Goal: Information Seeking & Learning: Learn about a topic

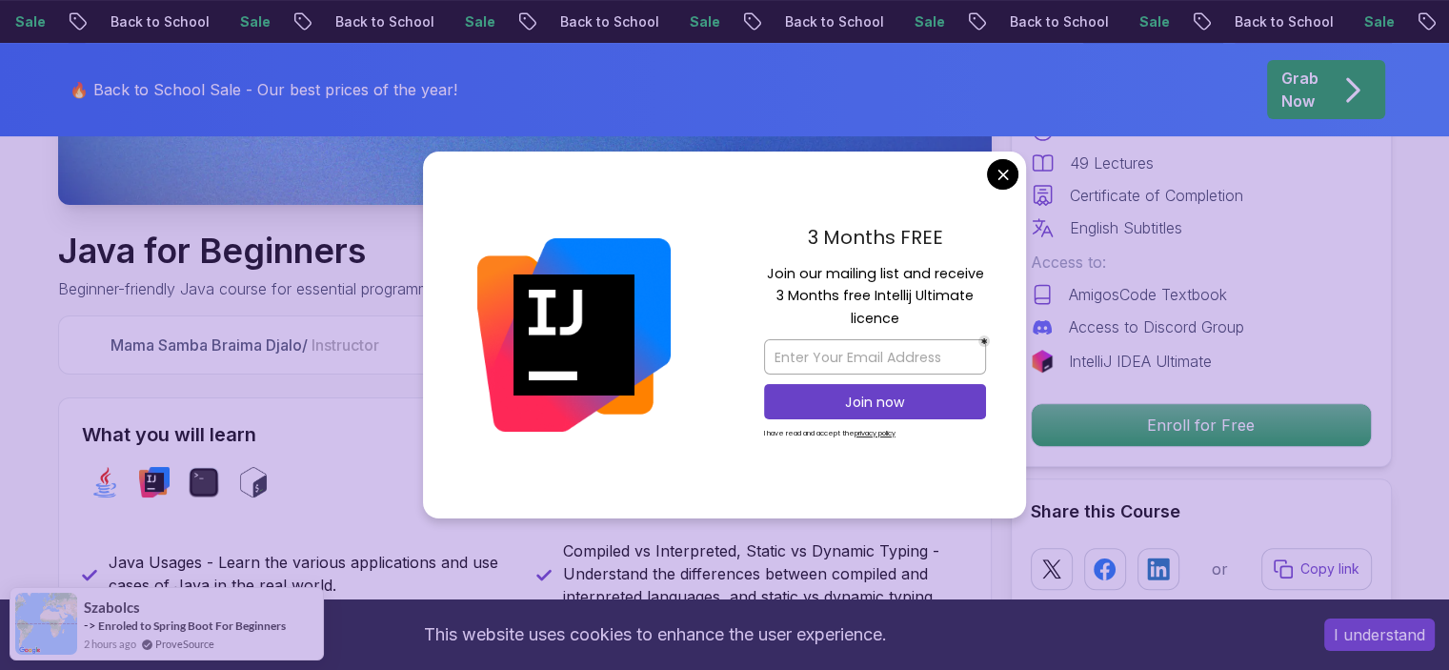
scroll to position [572, 0]
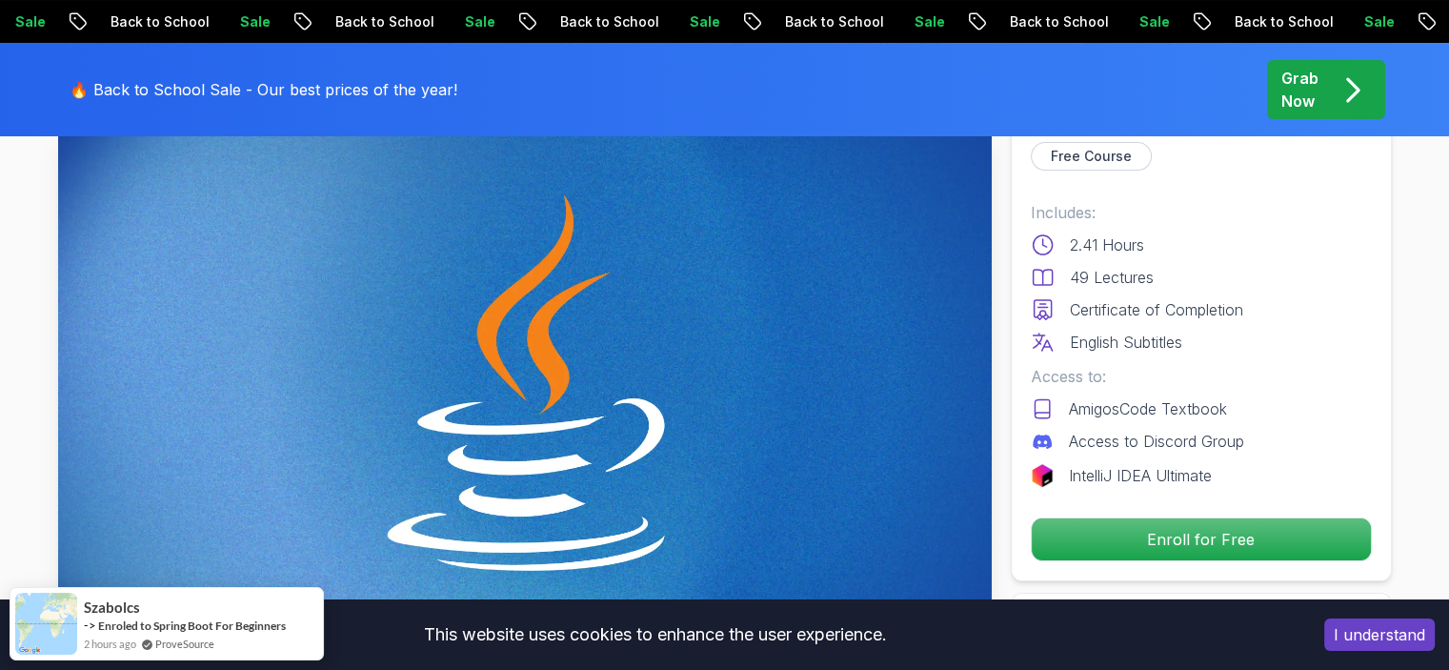
scroll to position [95, 0]
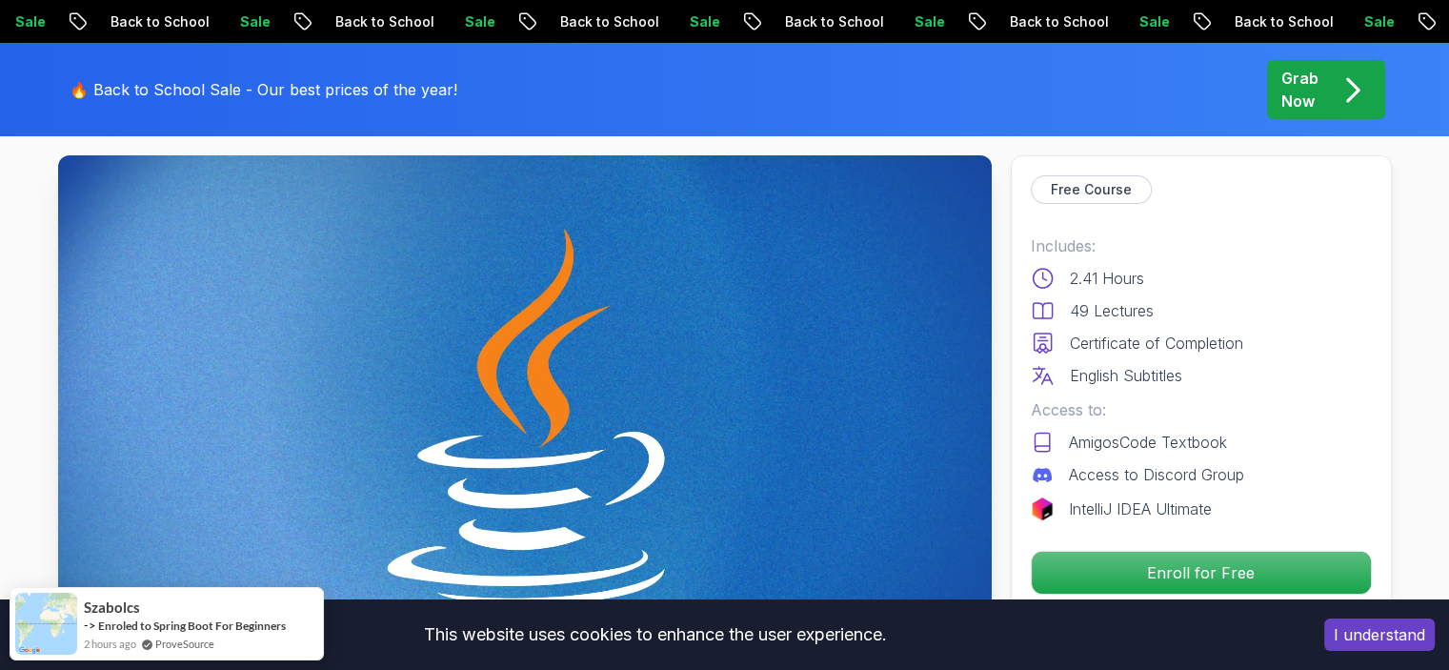
click at [1171, 544] on div "Free Course Includes: 2.41 Hours 49 Lectures Certificate of Completion English …" at bounding box center [1201, 384] width 381 height 459
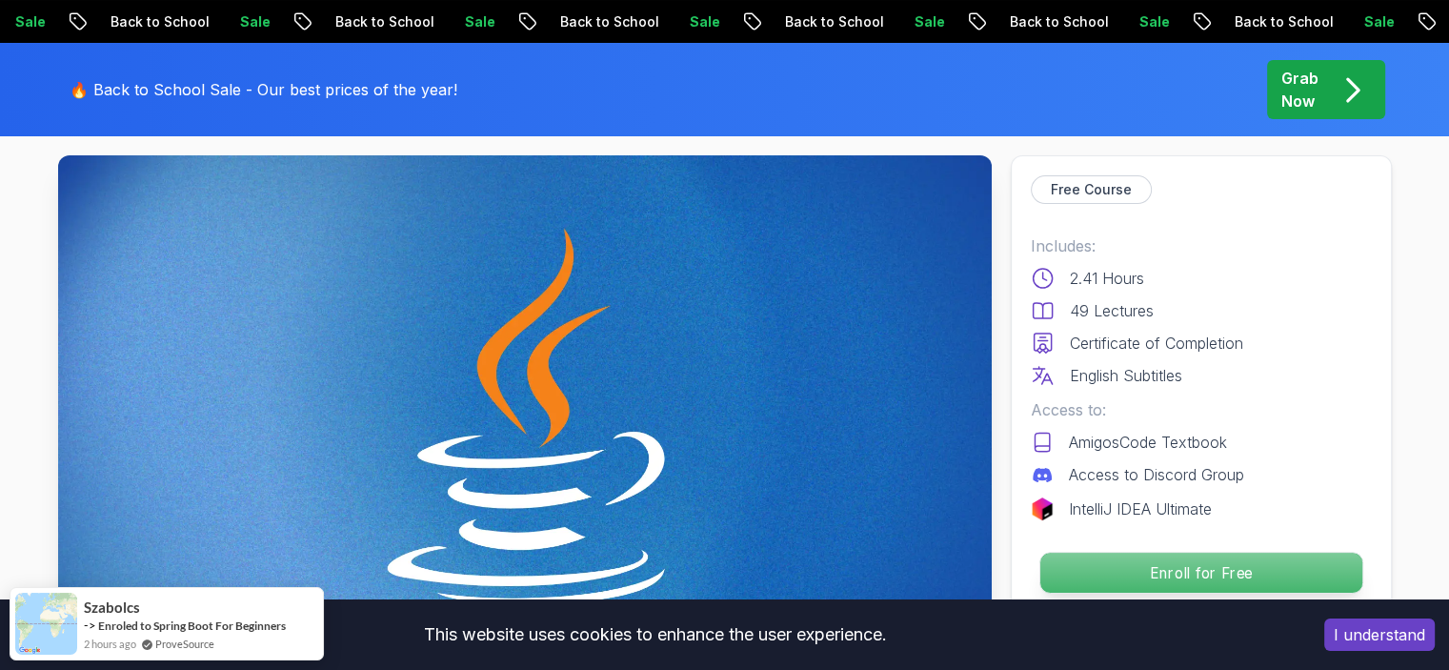
click at [1180, 575] on p "Enroll for Free" at bounding box center [1201, 573] width 322 height 40
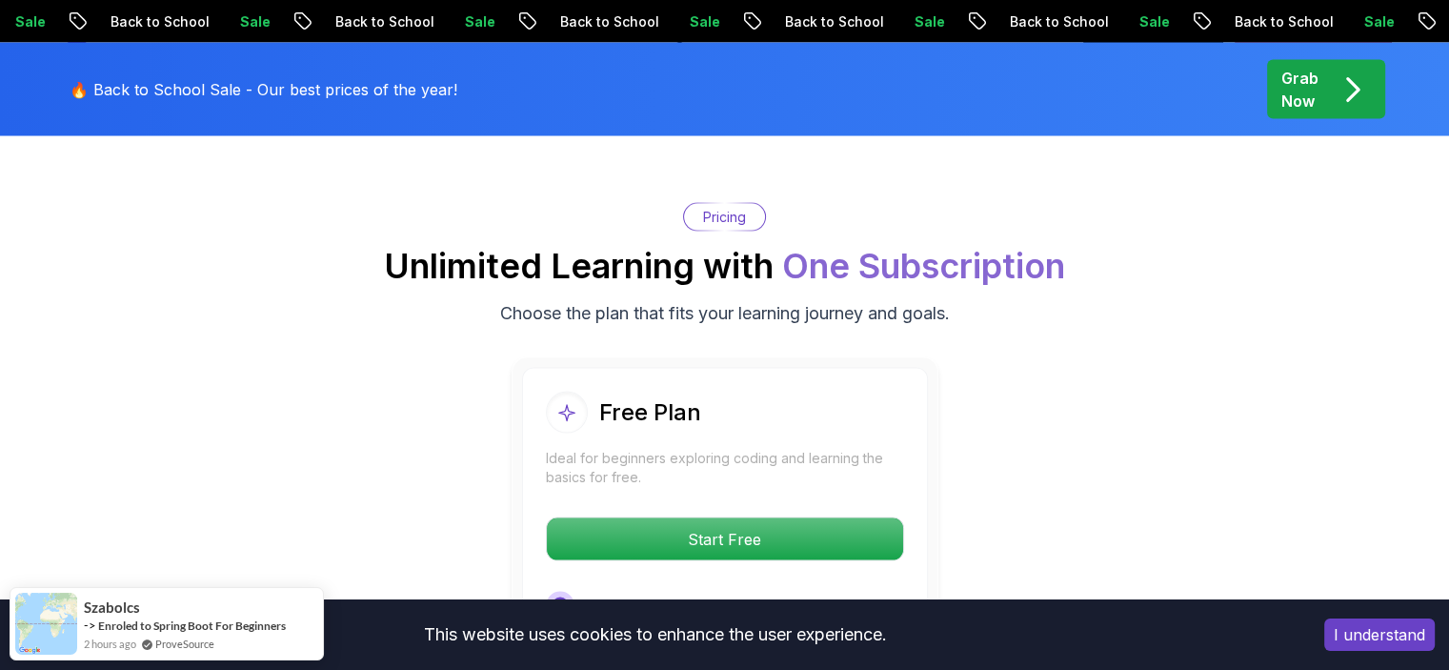
scroll to position [3796, 0]
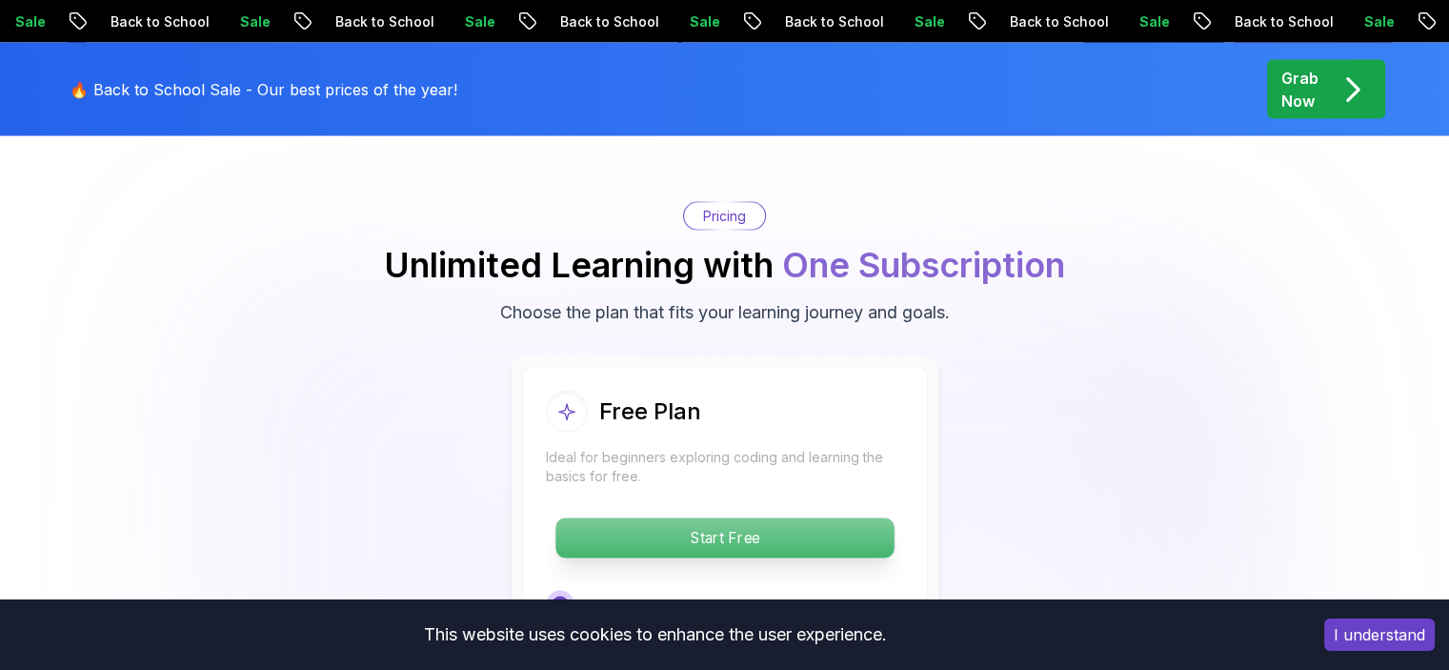
click at [696, 518] on p "Start Free" at bounding box center [725, 538] width 338 height 40
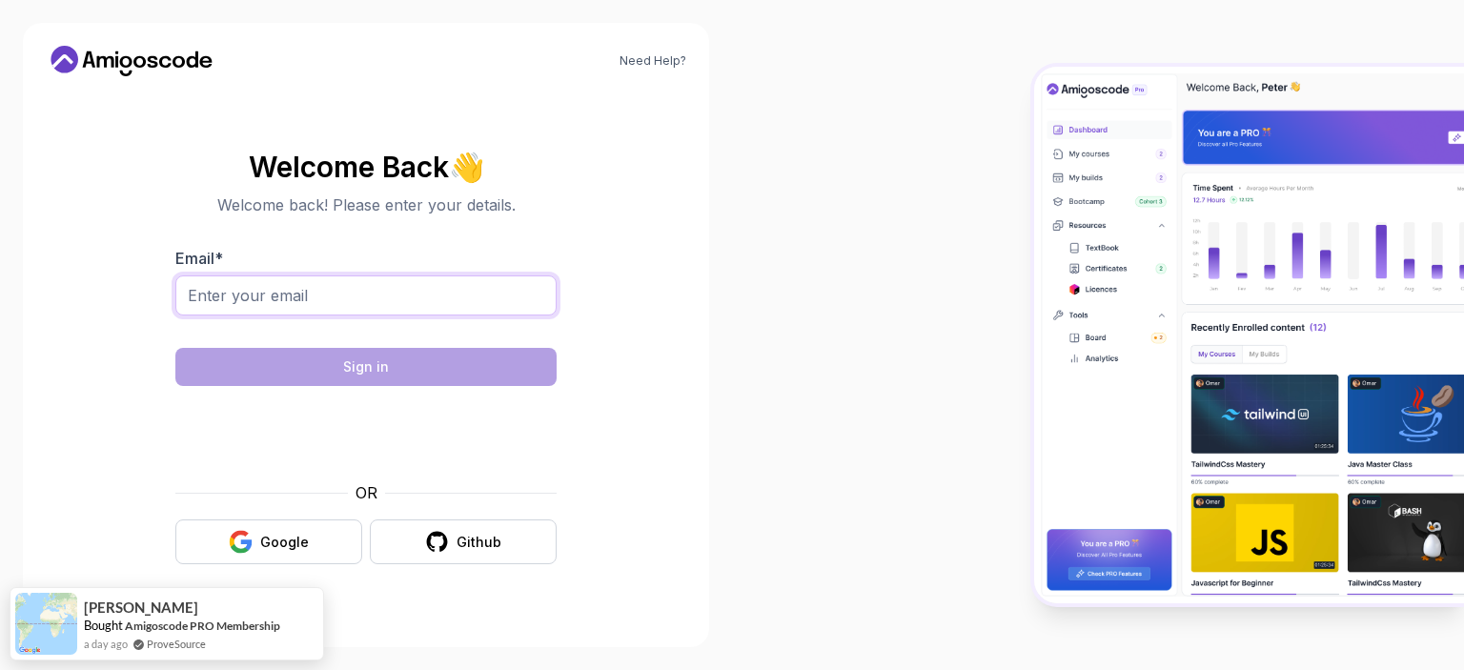
click at [411, 291] on input "Email *" at bounding box center [365, 295] width 381 height 40
click at [321, 540] on button "Google" at bounding box center [268, 541] width 187 height 45
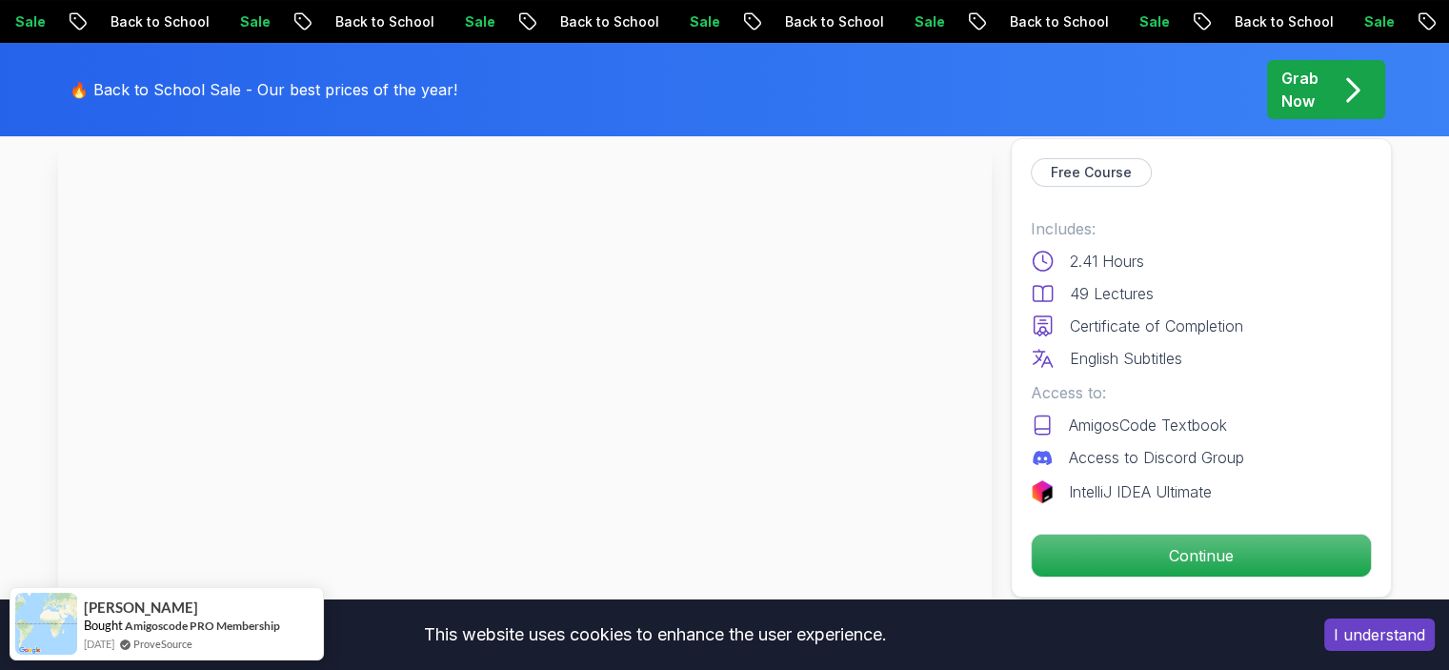
scroll to position [95, 0]
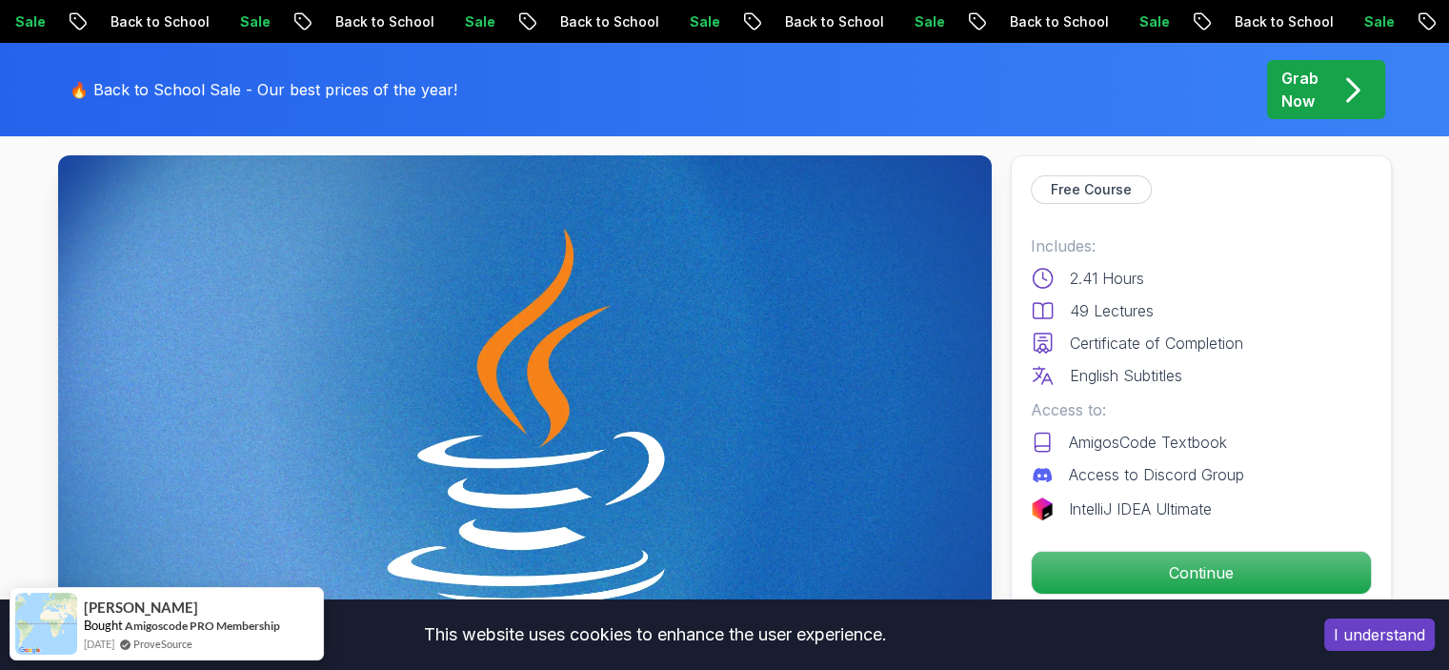
click at [1361, 631] on button "I understand" at bounding box center [1380, 634] width 111 height 32
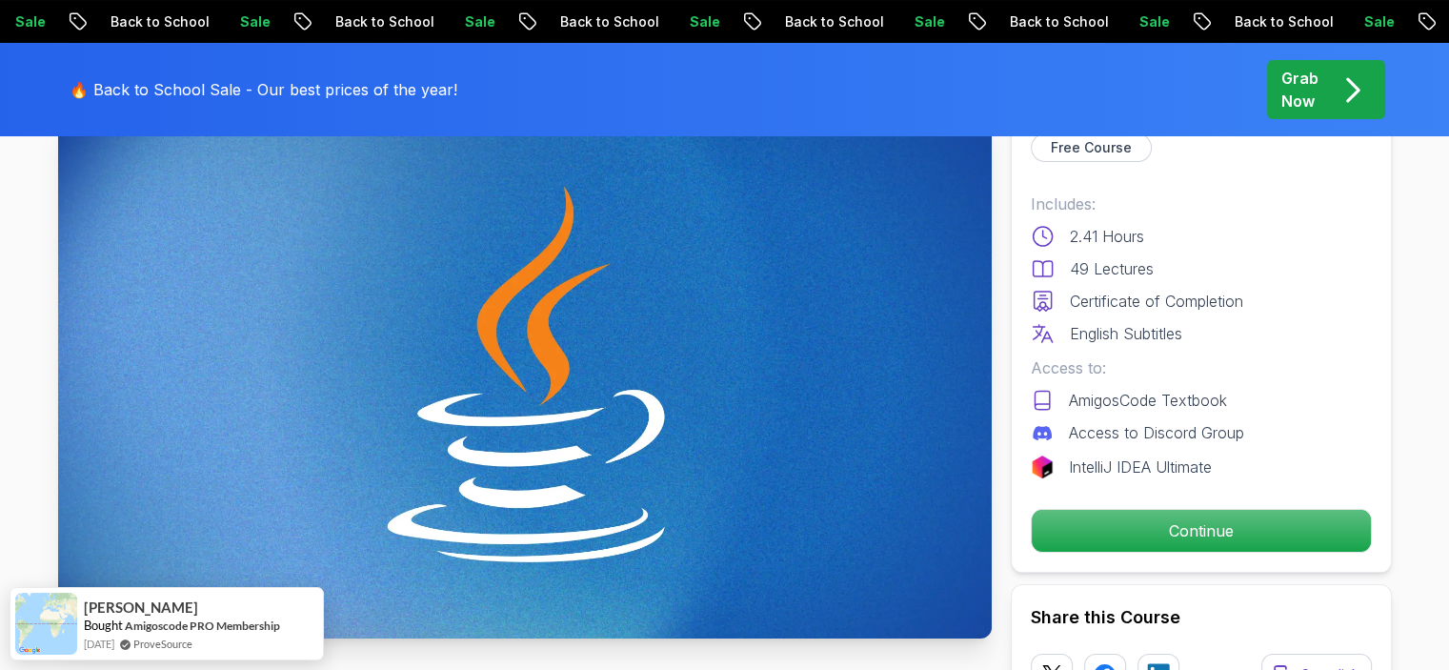
scroll to position [191, 0]
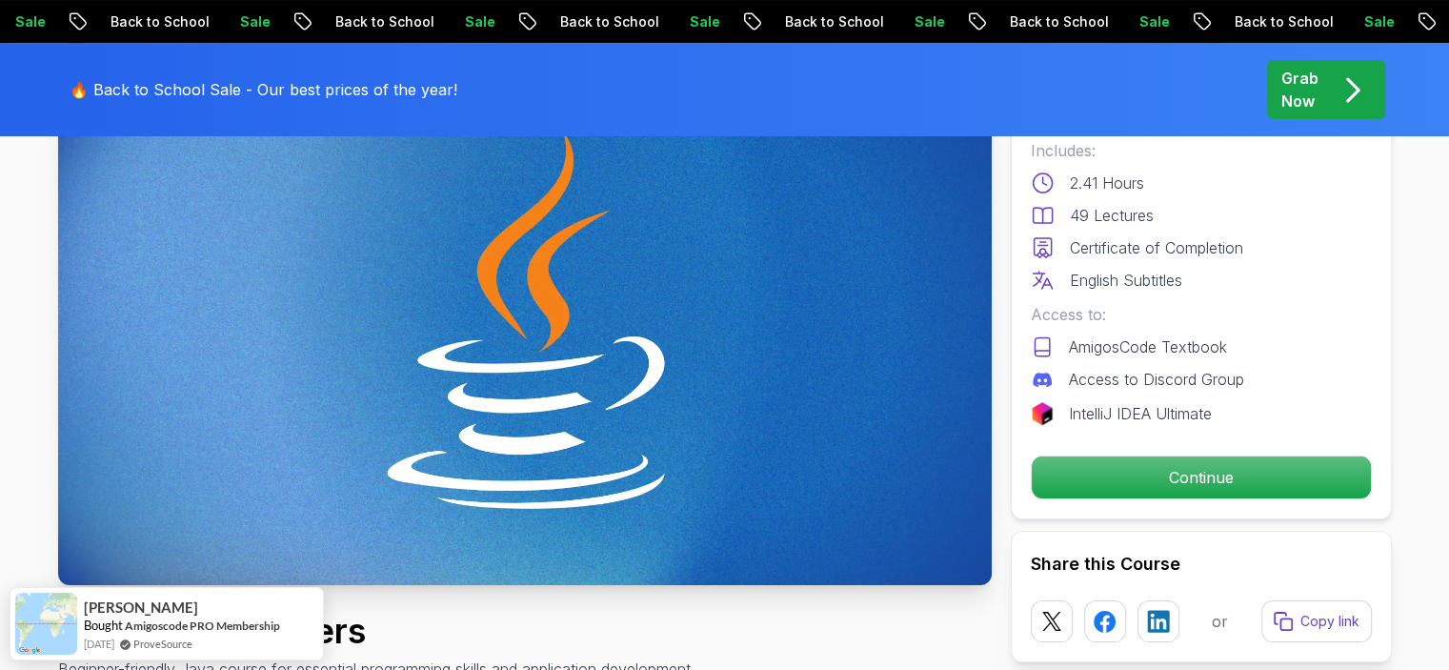
click at [1121, 498] on div "Free Course Includes: 2.41 Hours 49 Lectures Certificate of Completion English …" at bounding box center [1201, 289] width 381 height 459
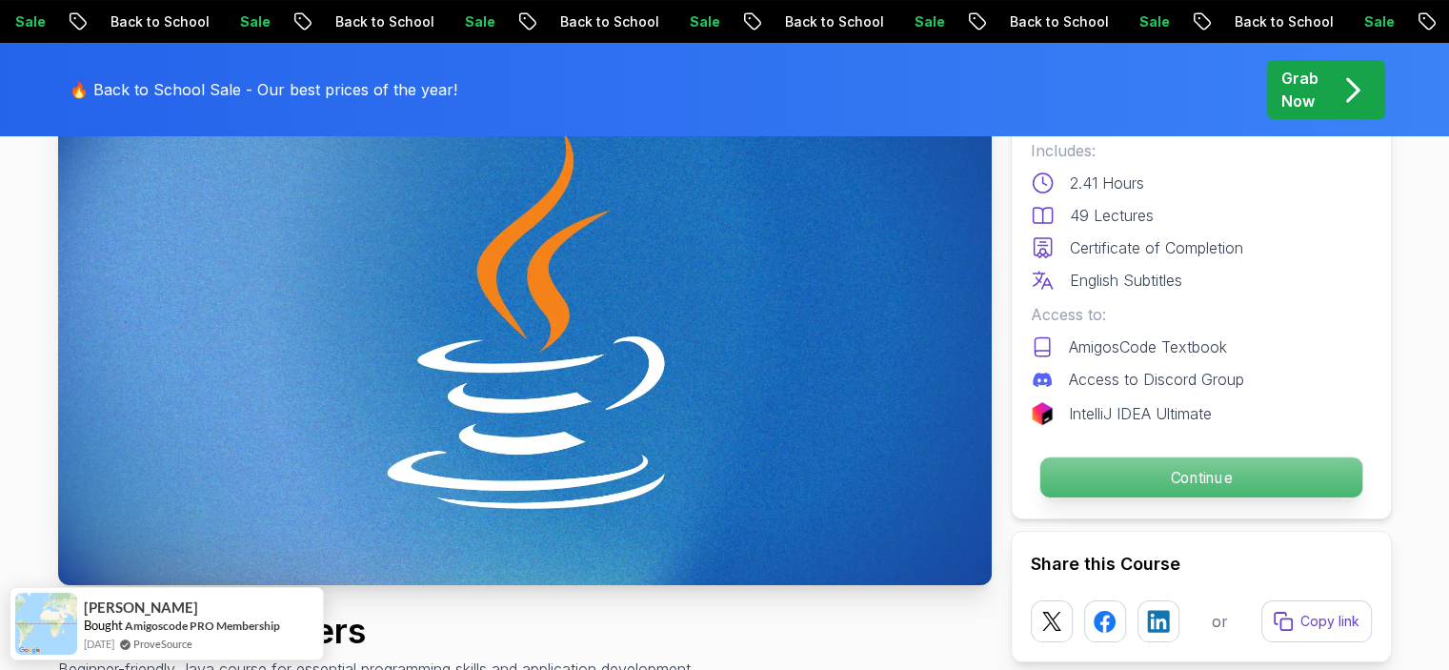
click at [1118, 474] on p "Continue" at bounding box center [1201, 477] width 322 height 40
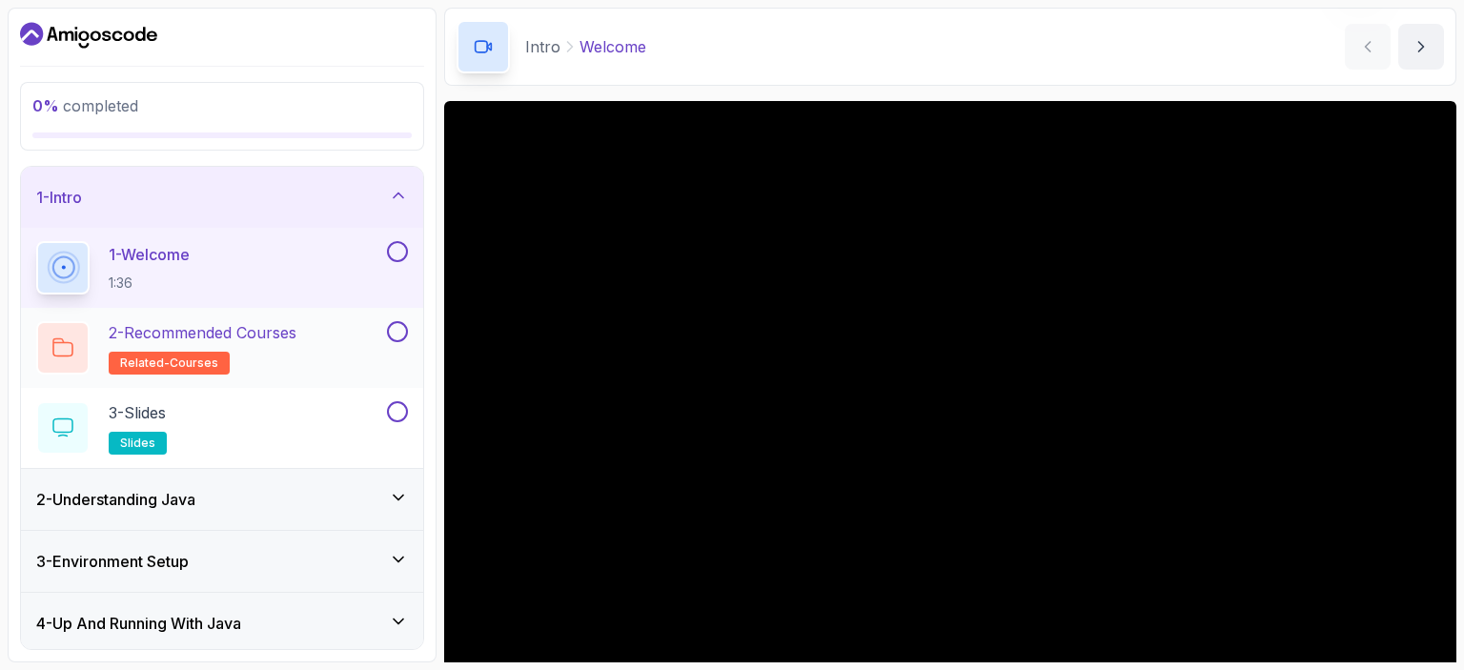
scroll to position [95, 0]
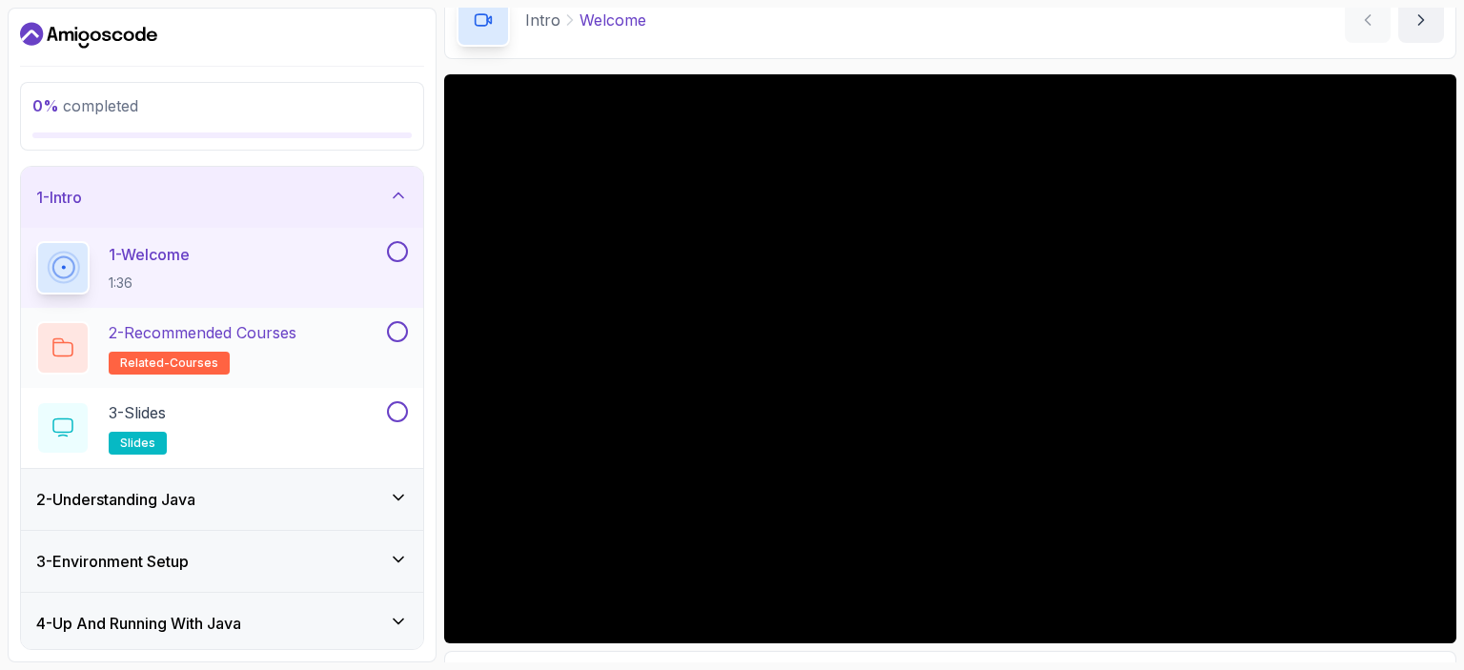
click at [289, 347] on h2 "2 - Recommended Courses related-courses" at bounding box center [203, 347] width 188 height 53
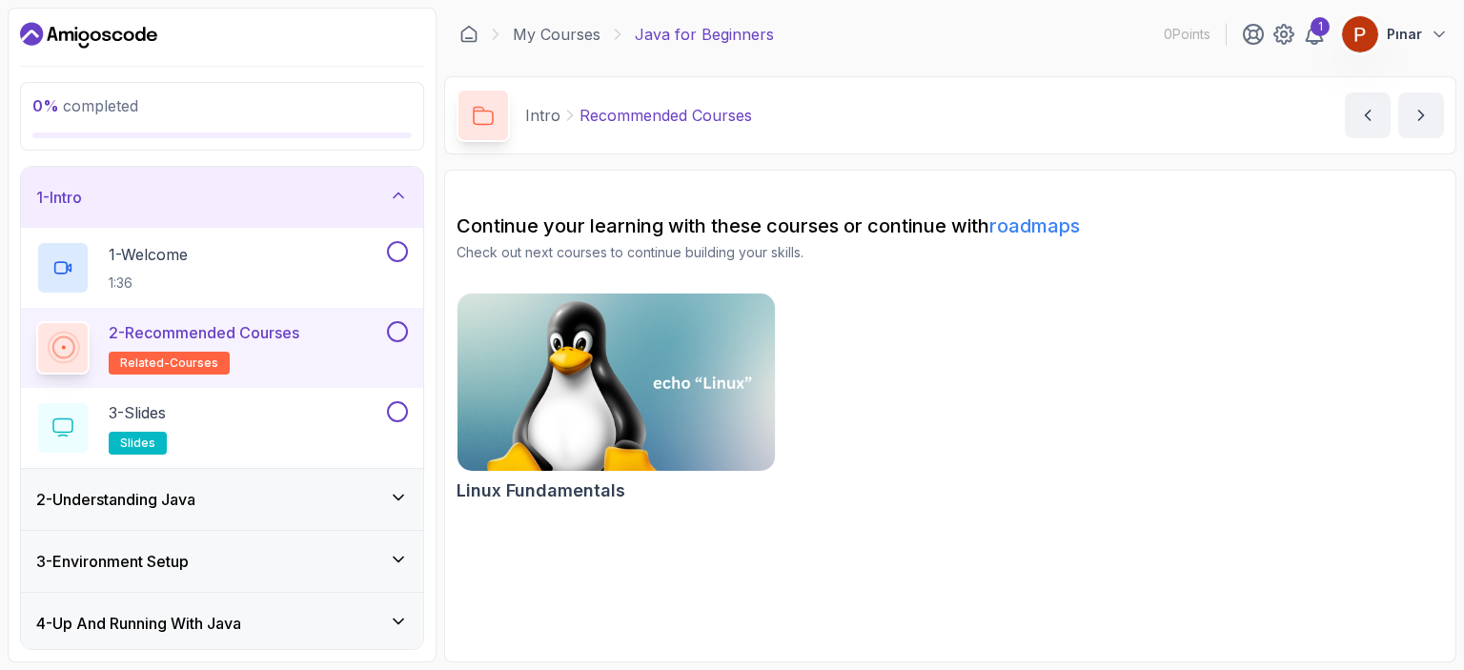
click at [597, 214] on h2 "Continue your learning with these courses or continue with roadmaps" at bounding box center [949, 226] width 987 height 27
click at [661, 373] on img at bounding box center [616, 382] width 333 height 187
click at [285, 429] on div "3 - Slides slides" at bounding box center [209, 427] width 347 height 53
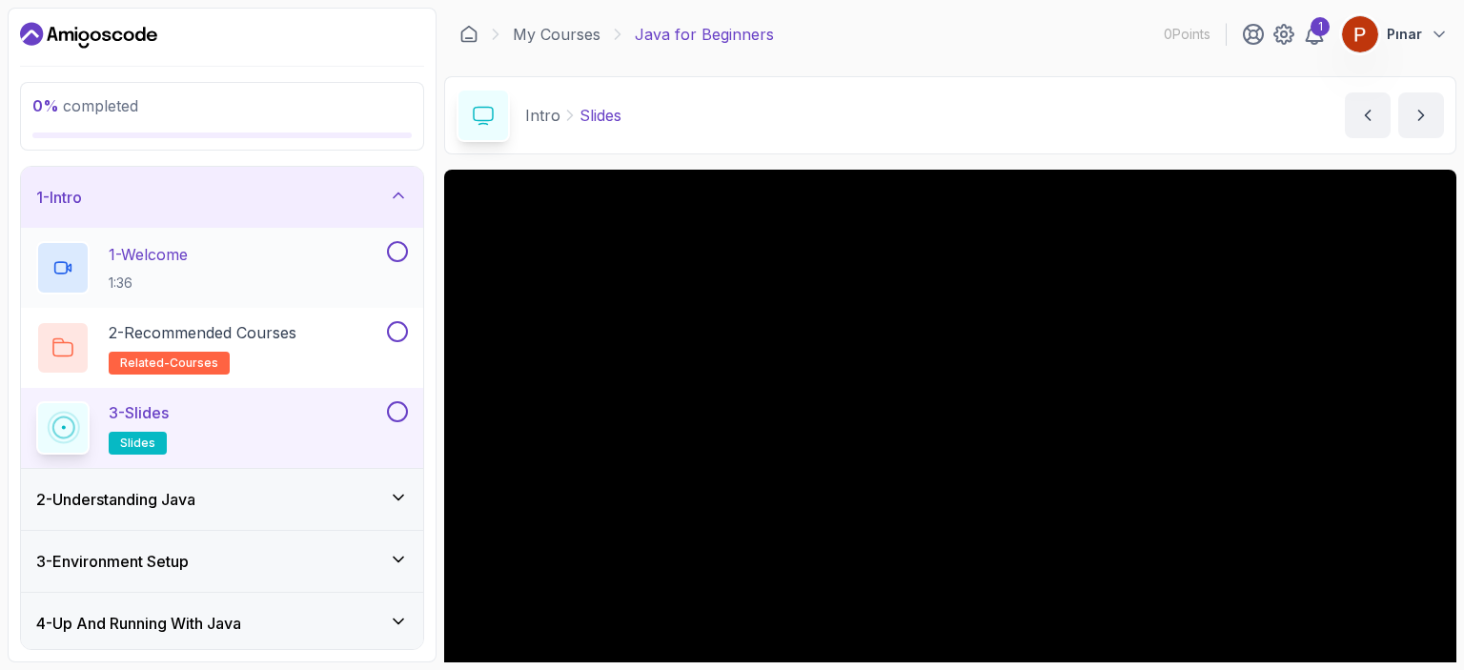
click at [395, 253] on button at bounding box center [397, 251] width 21 height 21
click at [399, 326] on button at bounding box center [397, 331] width 21 height 21
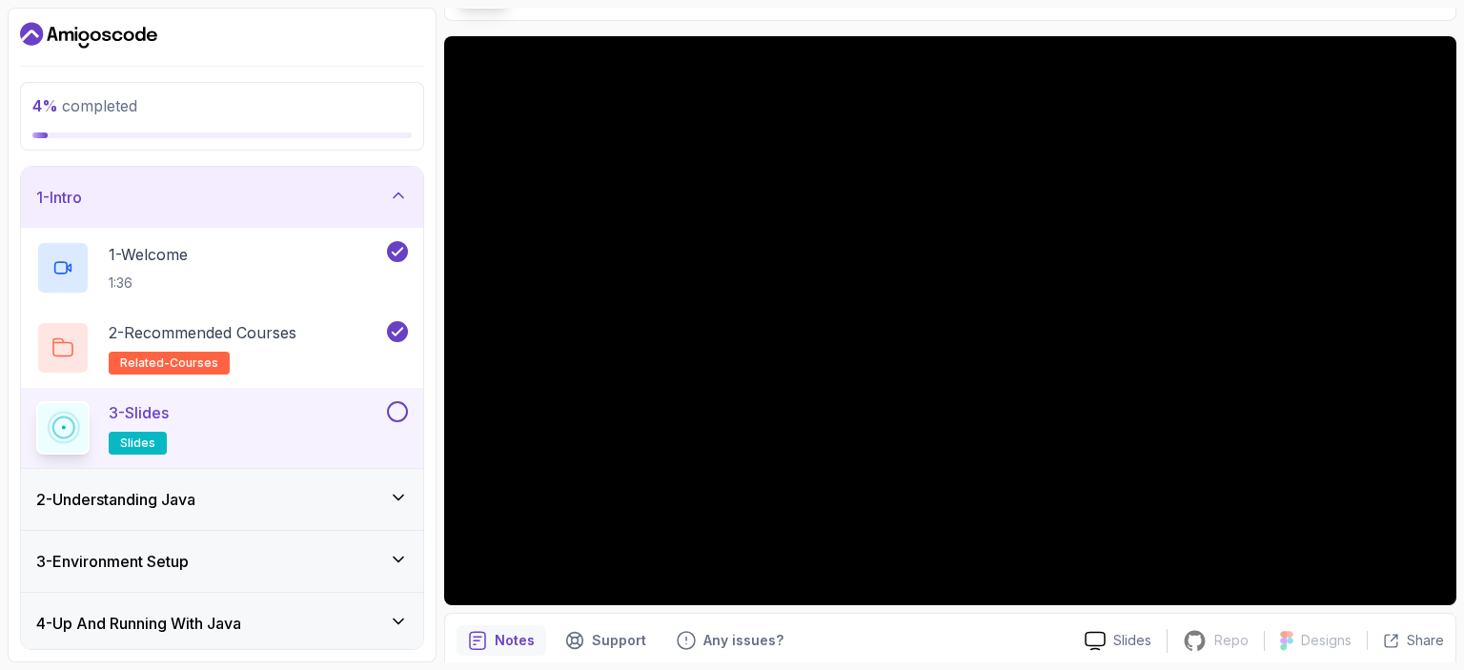
scroll to position [112, 0]
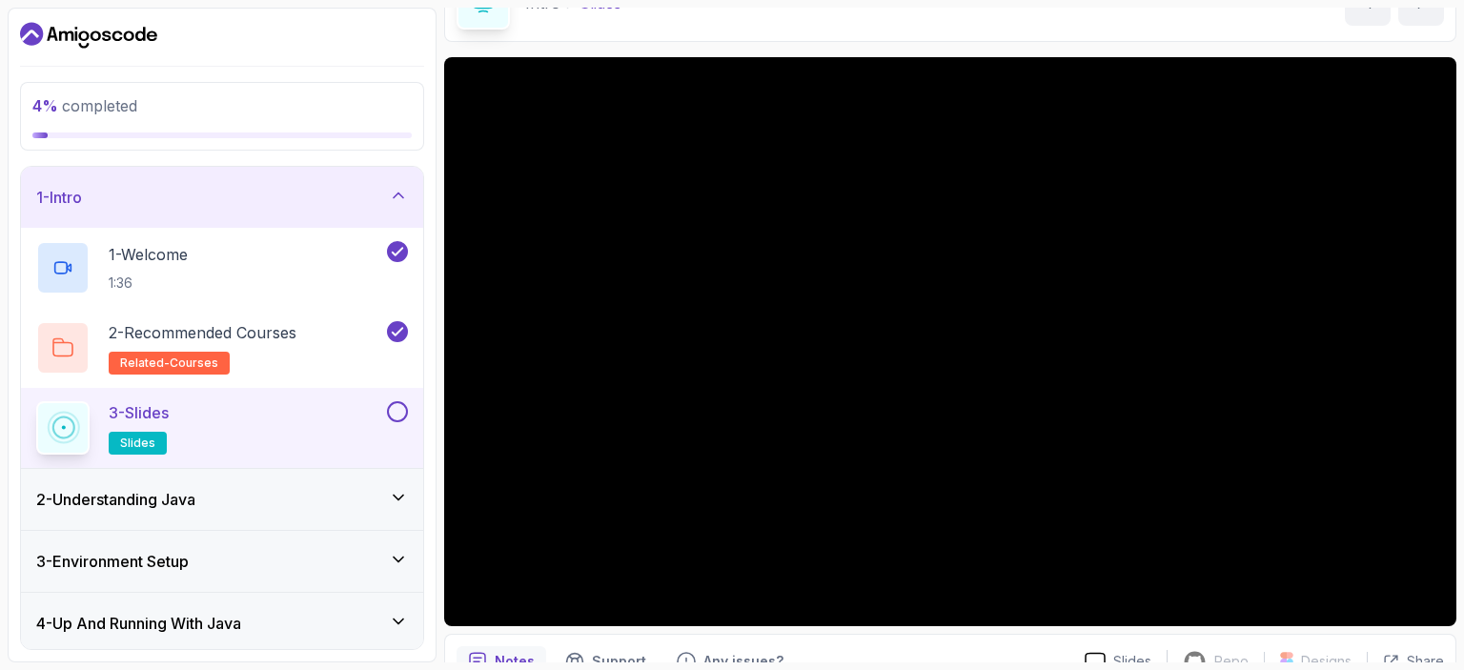
click at [203, 525] on div "2 - Understanding Java" at bounding box center [222, 499] width 402 height 61
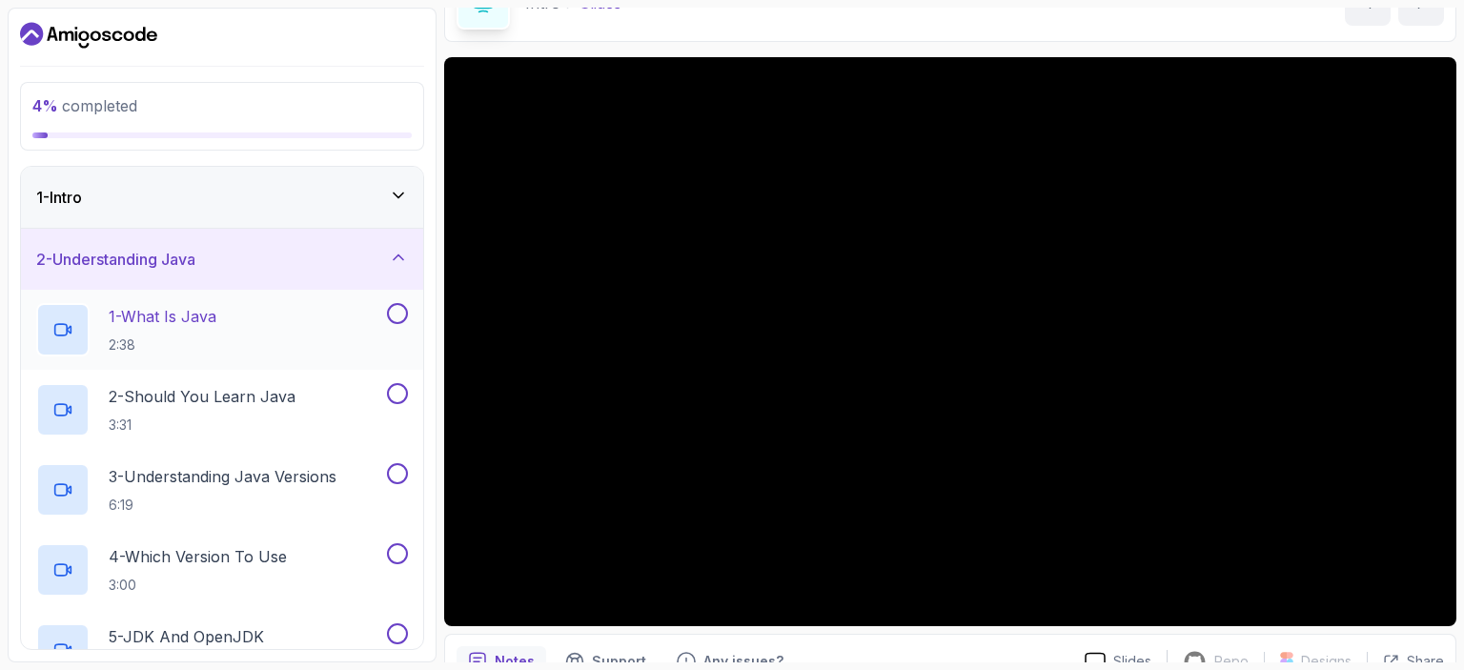
click at [204, 349] on p "2:38" at bounding box center [163, 344] width 108 height 19
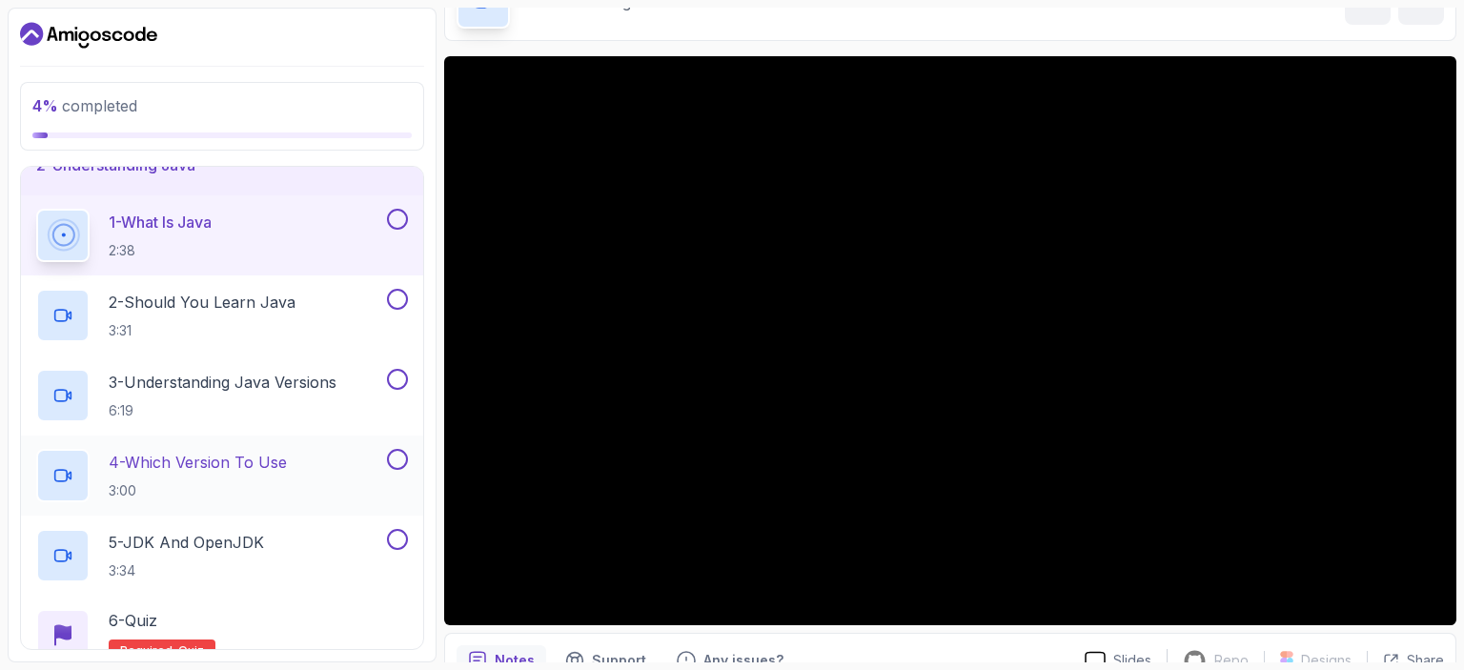
scroll to position [95, 0]
click at [163, 314] on h2 "2 - Should You Learn Java 3:31" at bounding box center [202, 315] width 187 height 50
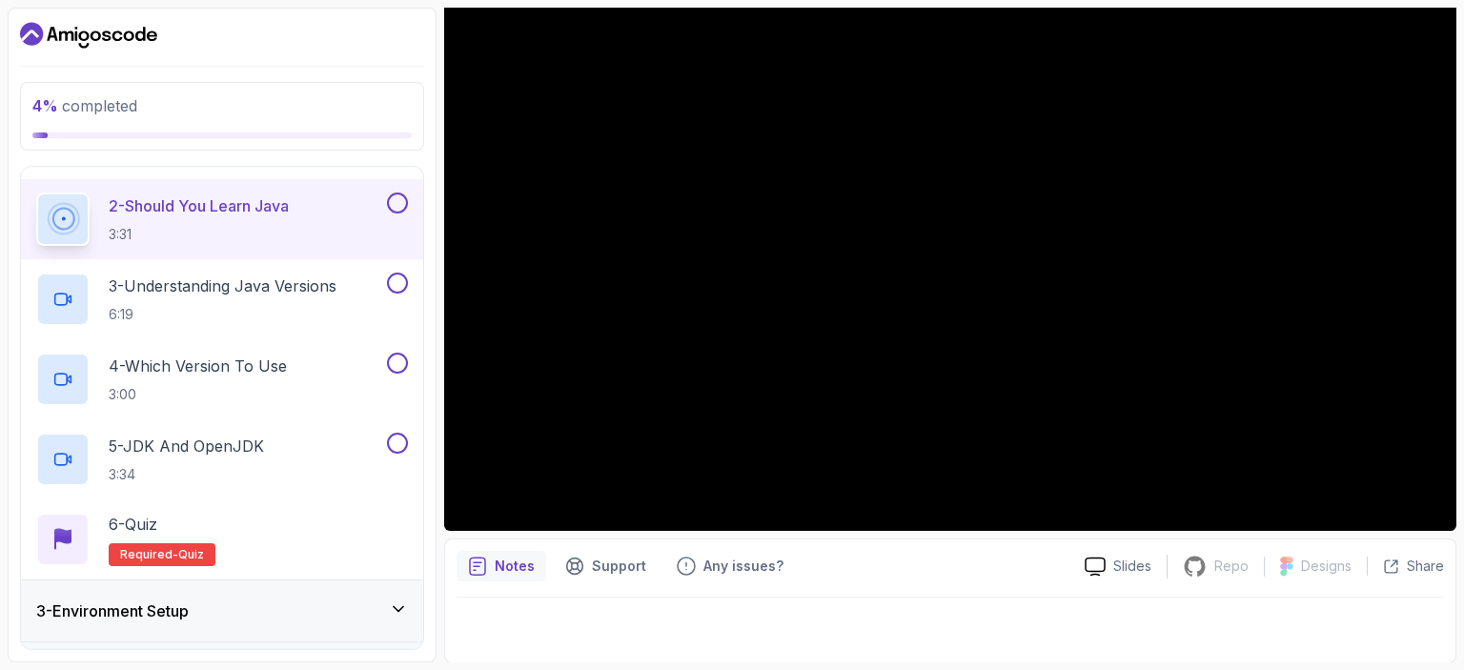
scroll to position [286, 0]
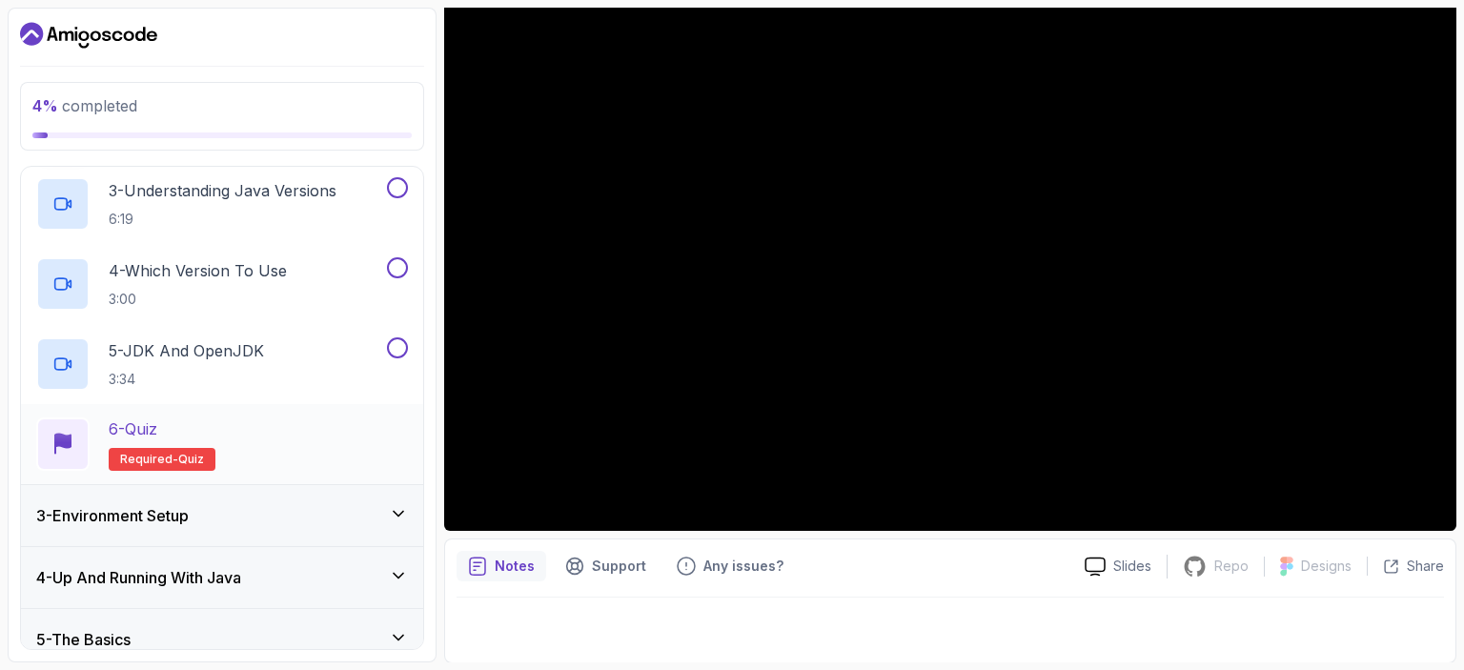
click at [305, 457] on div "6 - Quiz Required- quiz" at bounding box center [222, 443] width 372 height 53
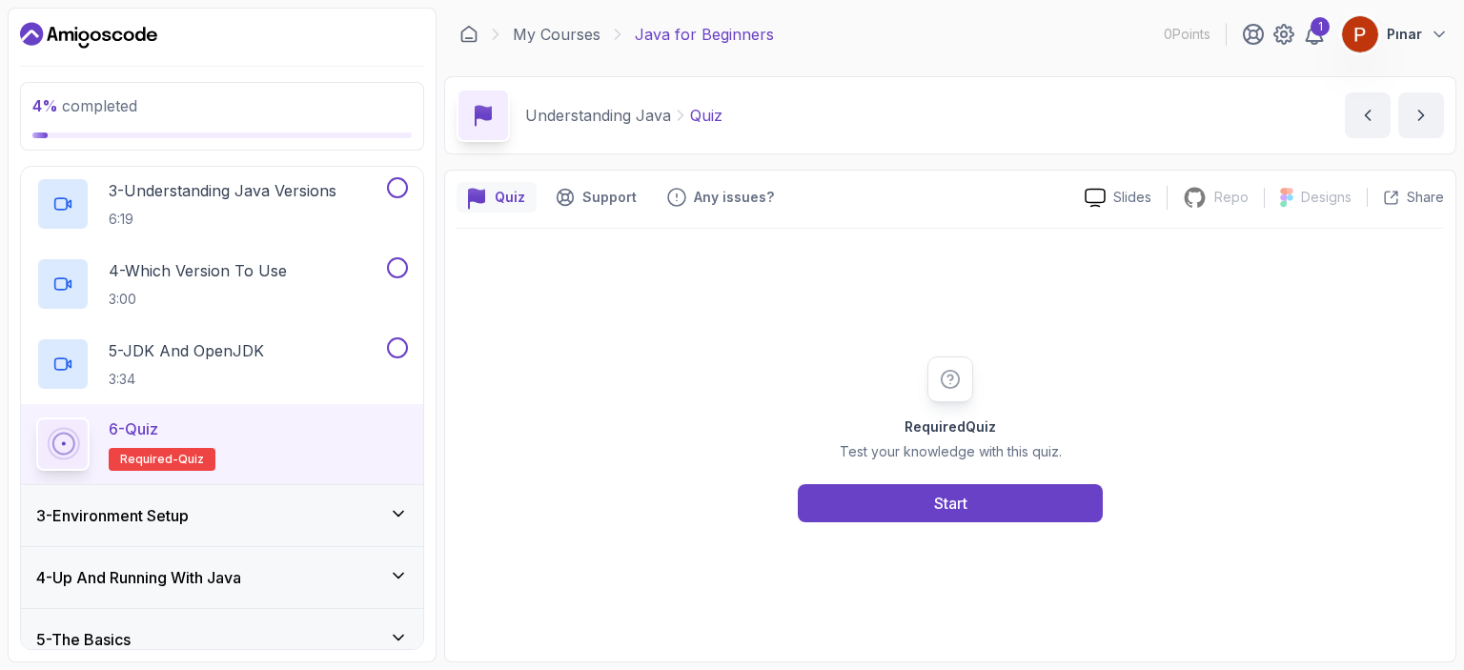
click at [991, 523] on div "Required Quiz Test your knowledge with this quiz. Start" at bounding box center [949, 439] width 987 height 421
click at [991, 506] on button "Start" at bounding box center [950, 503] width 305 height 38
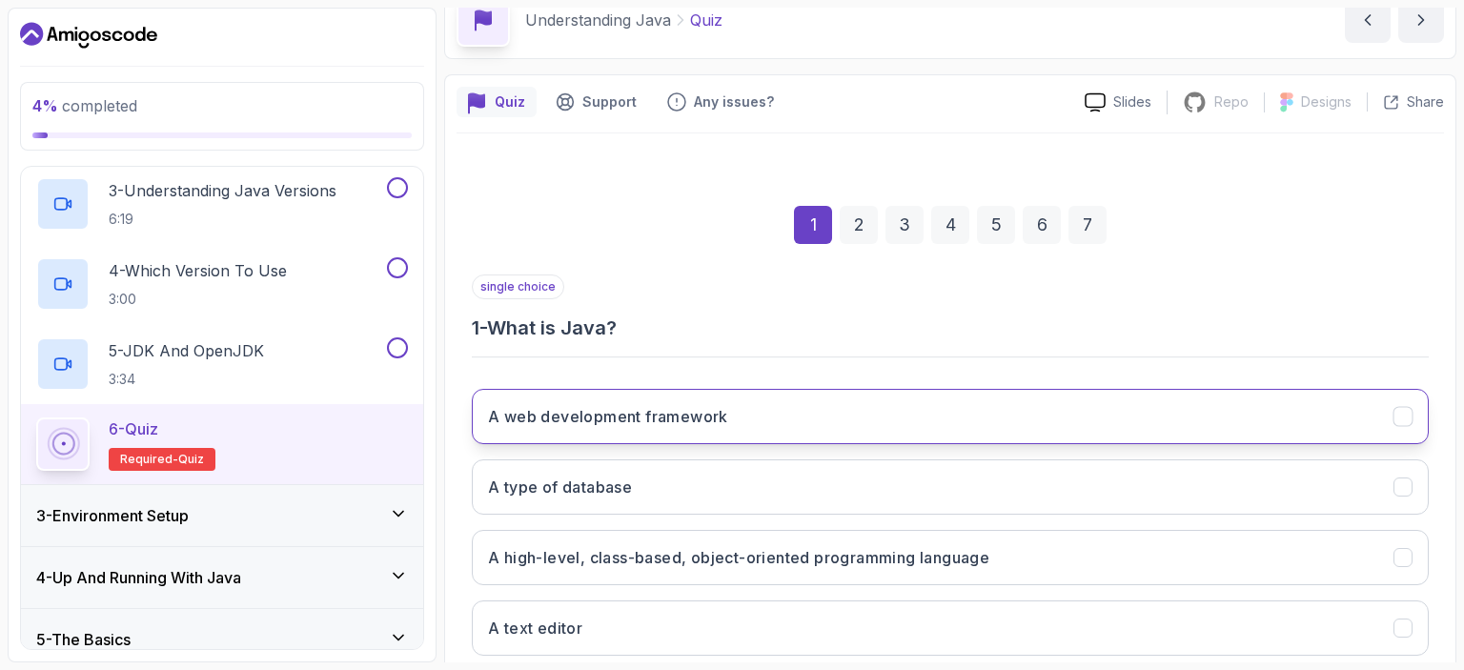
scroll to position [191, 0]
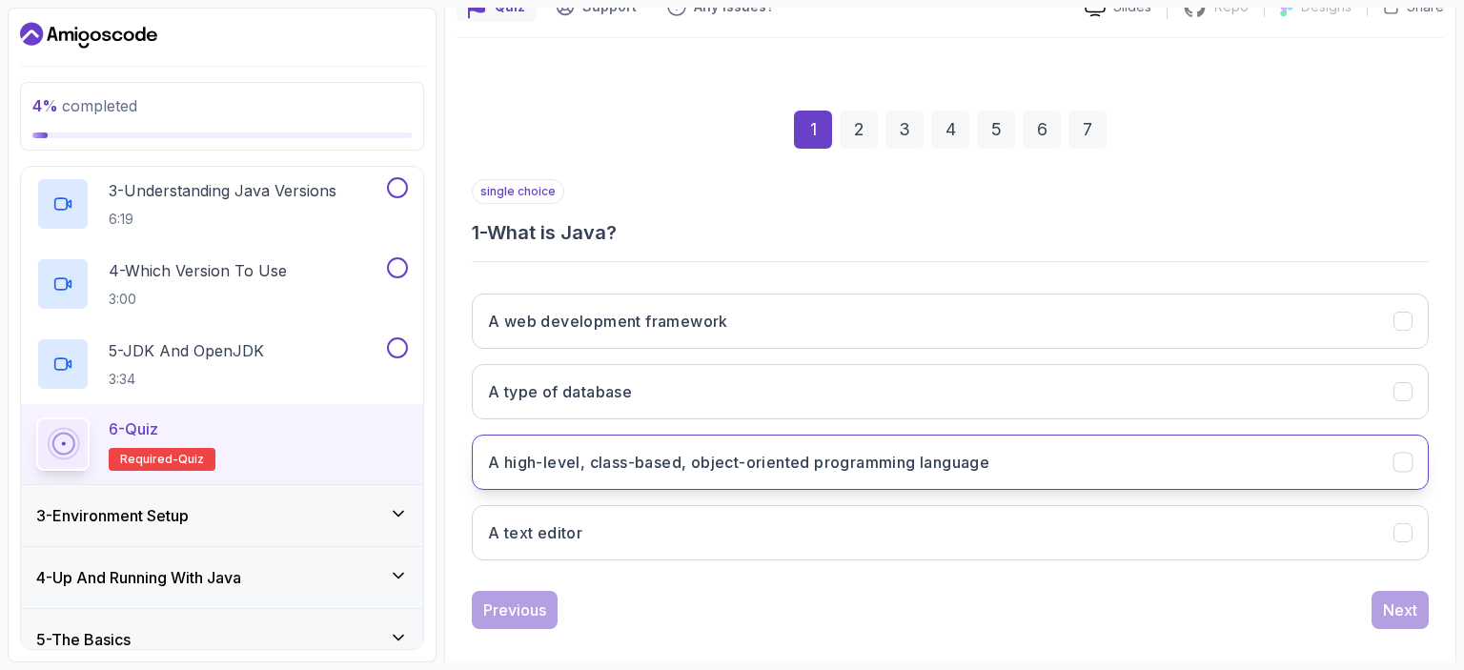
click at [734, 469] on h3 "A high-level, class-based, object-oriented programming language" at bounding box center [738, 462] width 501 height 23
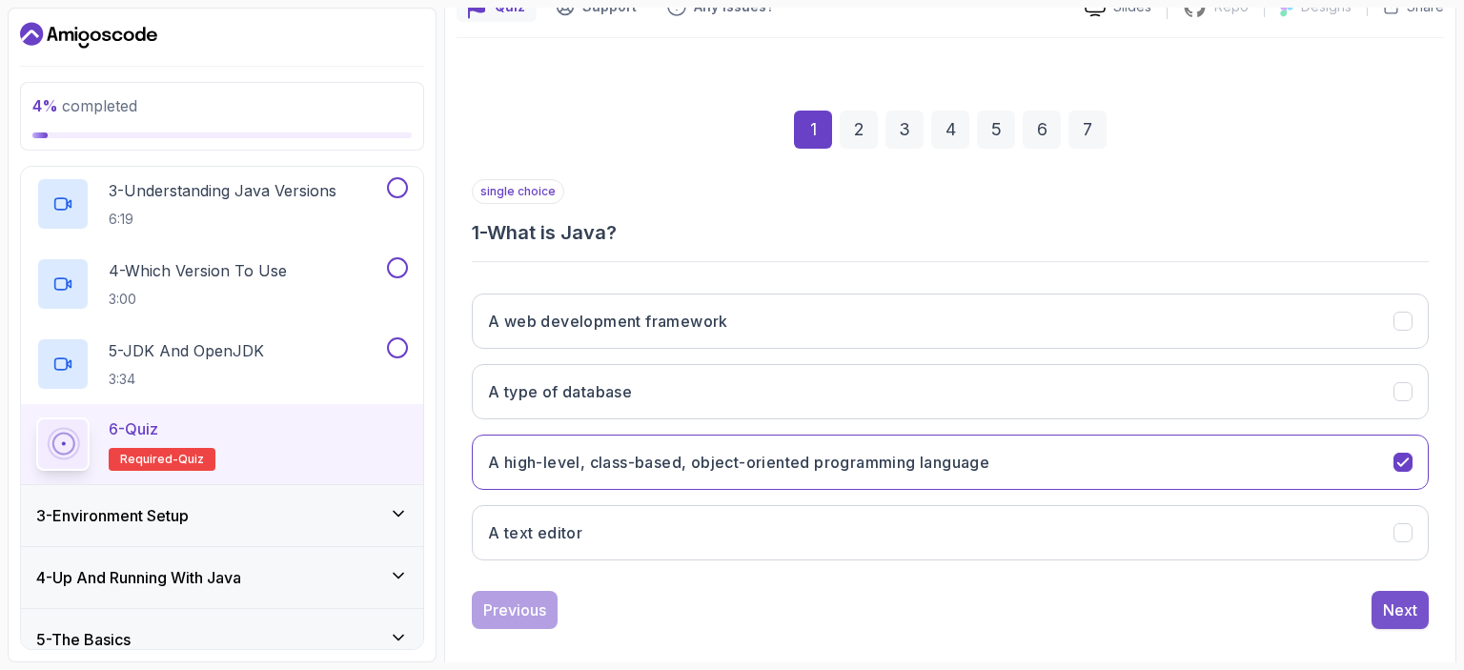
click at [1387, 603] on div "Next" at bounding box center [1400, 609] width 34 height 23
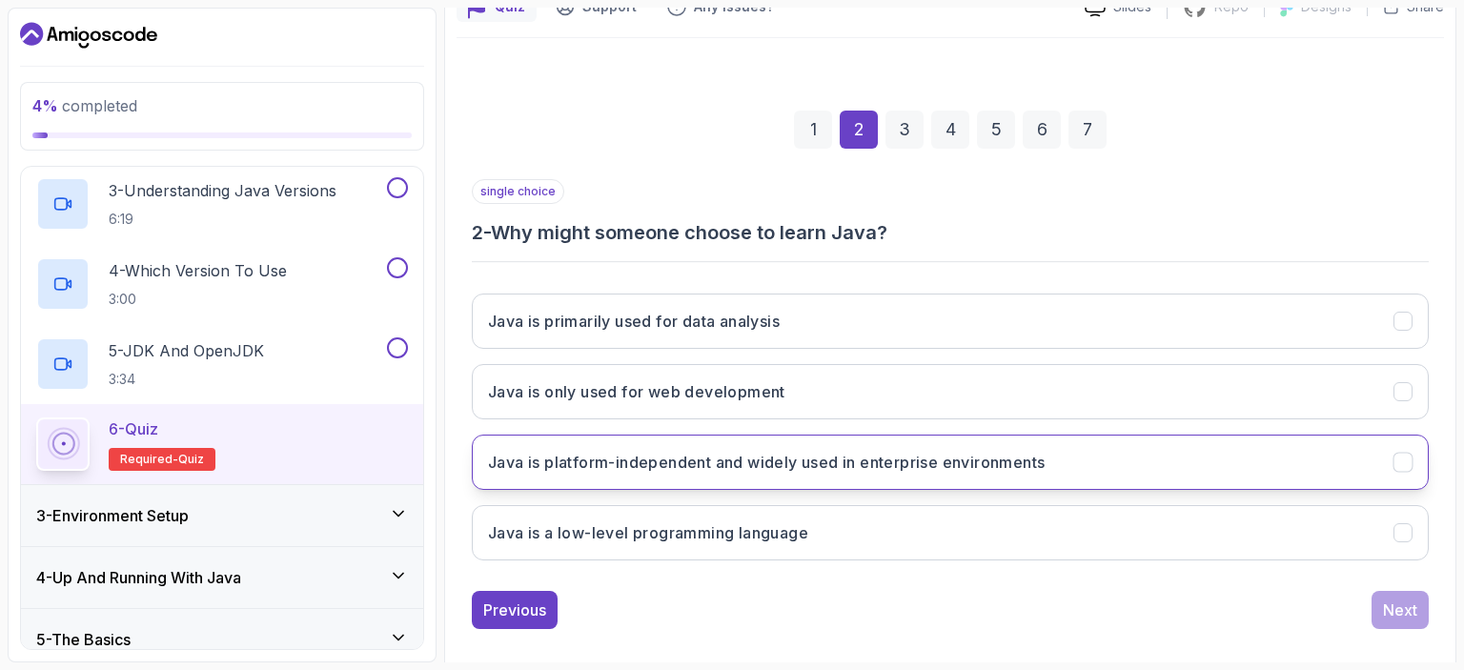
click at [792, 468] on h3 "Java is platform-independent and widely used in enterprise environments" at bounding box center [766, 462] width 557 height 23
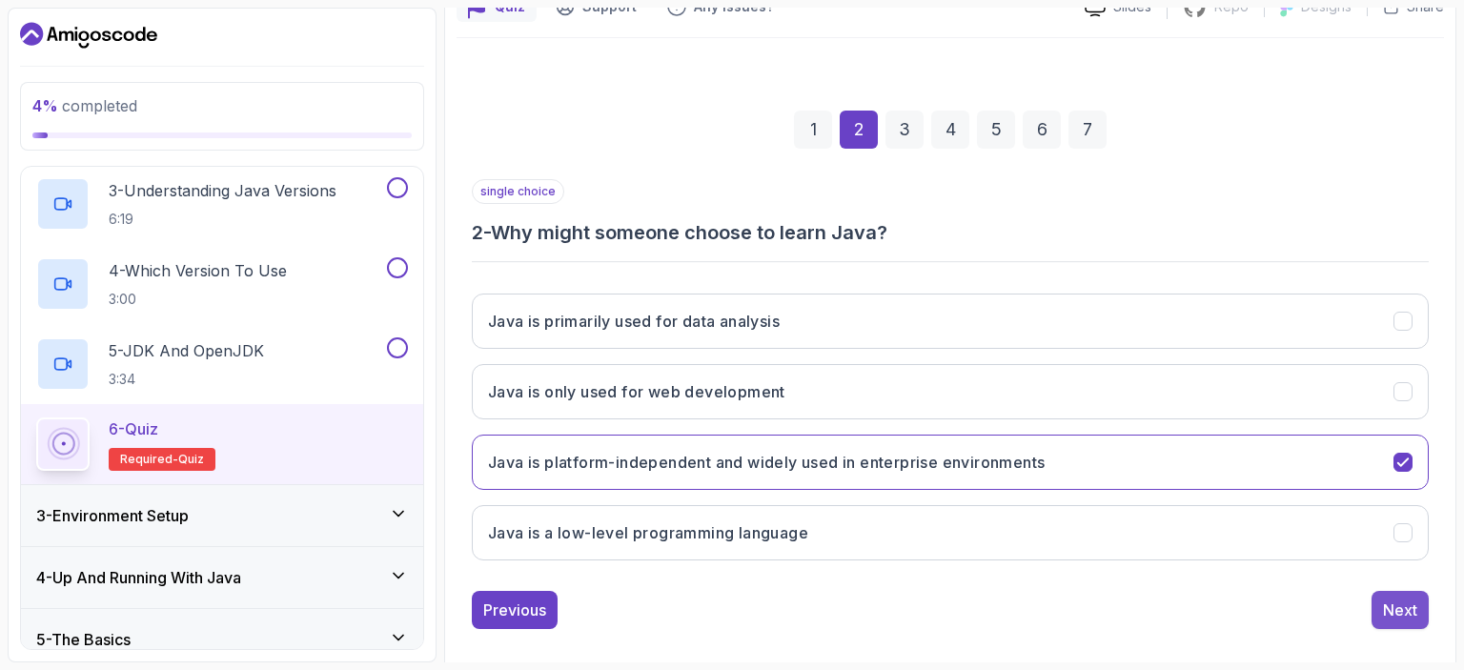
click at [1420, 609] on button "Next" at bounding box center [1399, 610] width 57 height 38
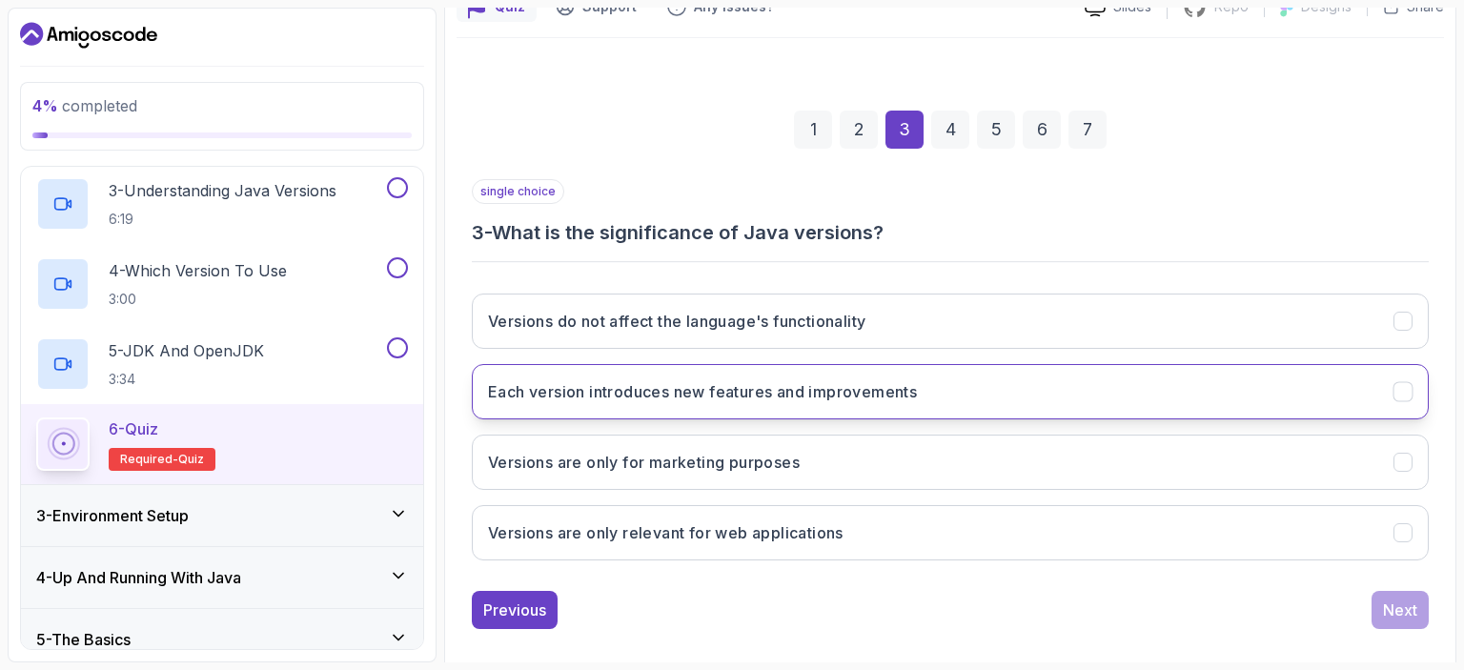
click at [811, 384] on h3 "Each version introduces new features and improvements" at bounding box center [702, 391] width 429 height 23
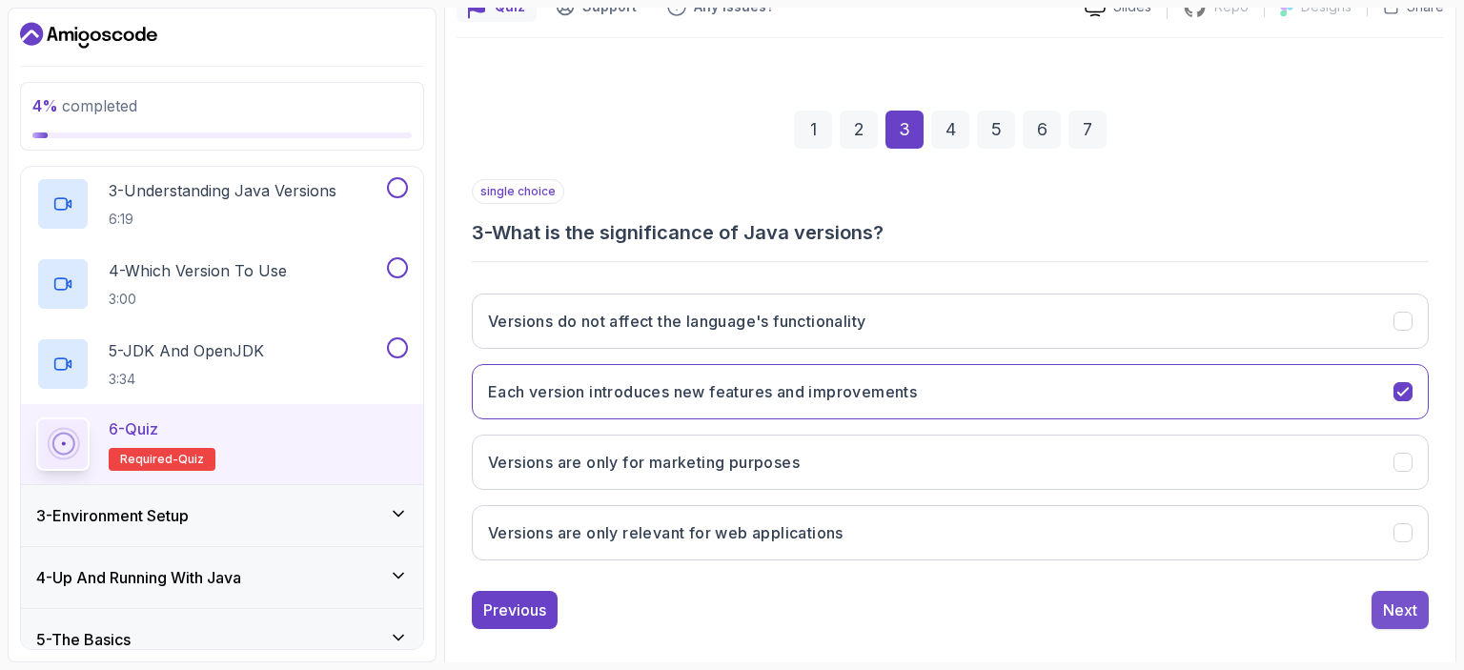
click at [1409, 617] on div "Next" at bounding box center [1400, 609] width 34 height 23
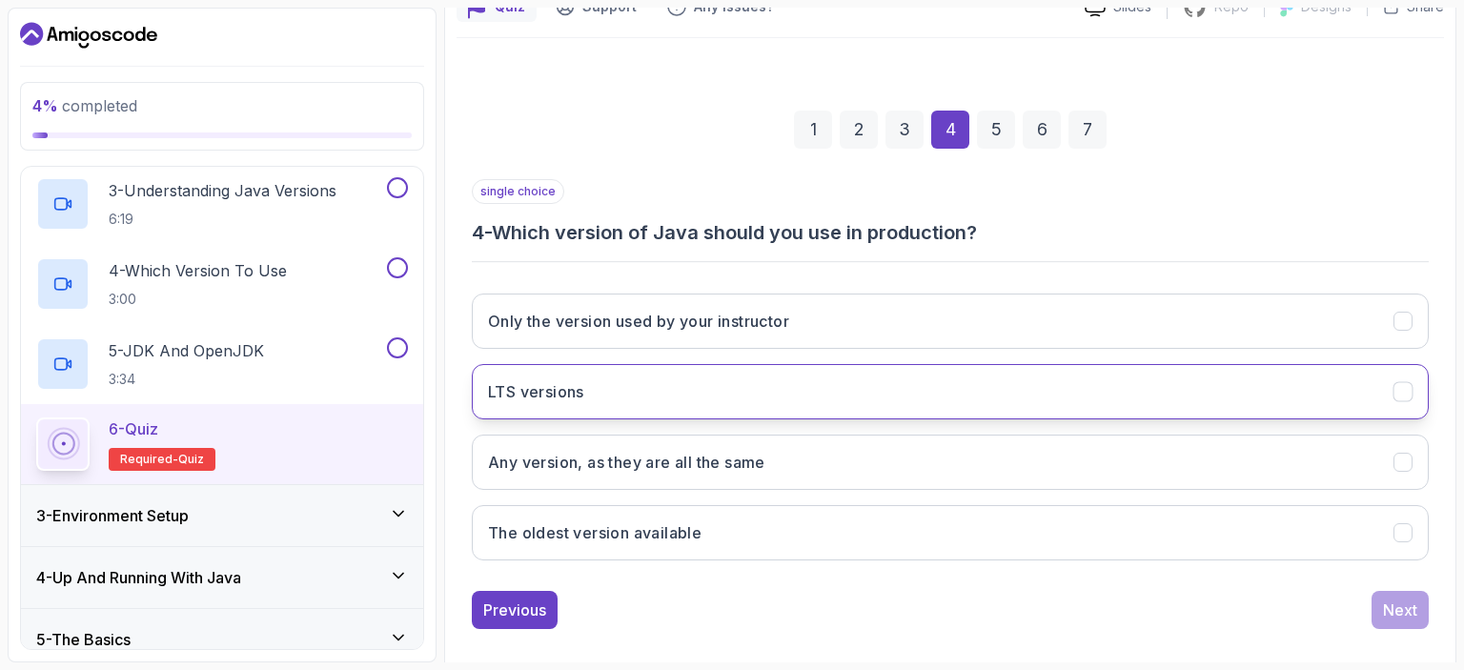
click at [811, 393] on button "LTS versions" at bounding box center [950, 391] width 957 height 55
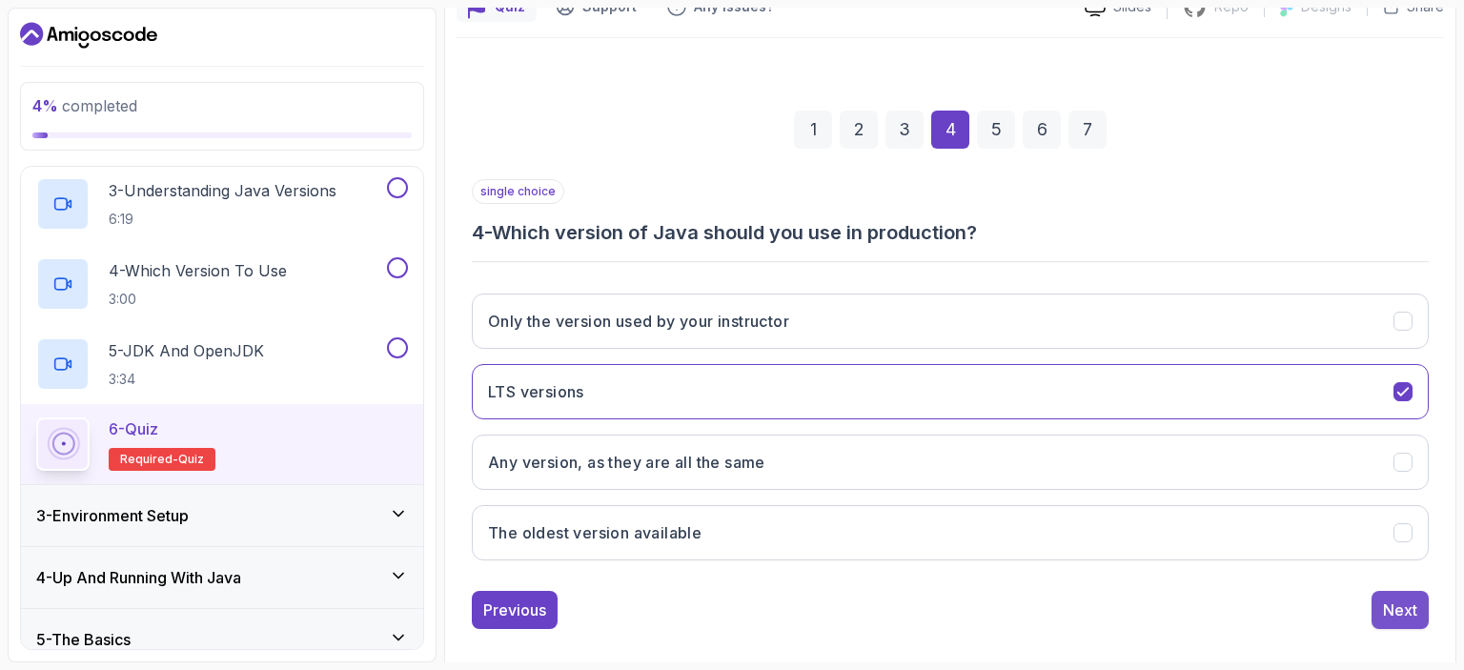
click at [1387, 612] on div "Next" at bounding box center [1400, 609] width 34 height 23
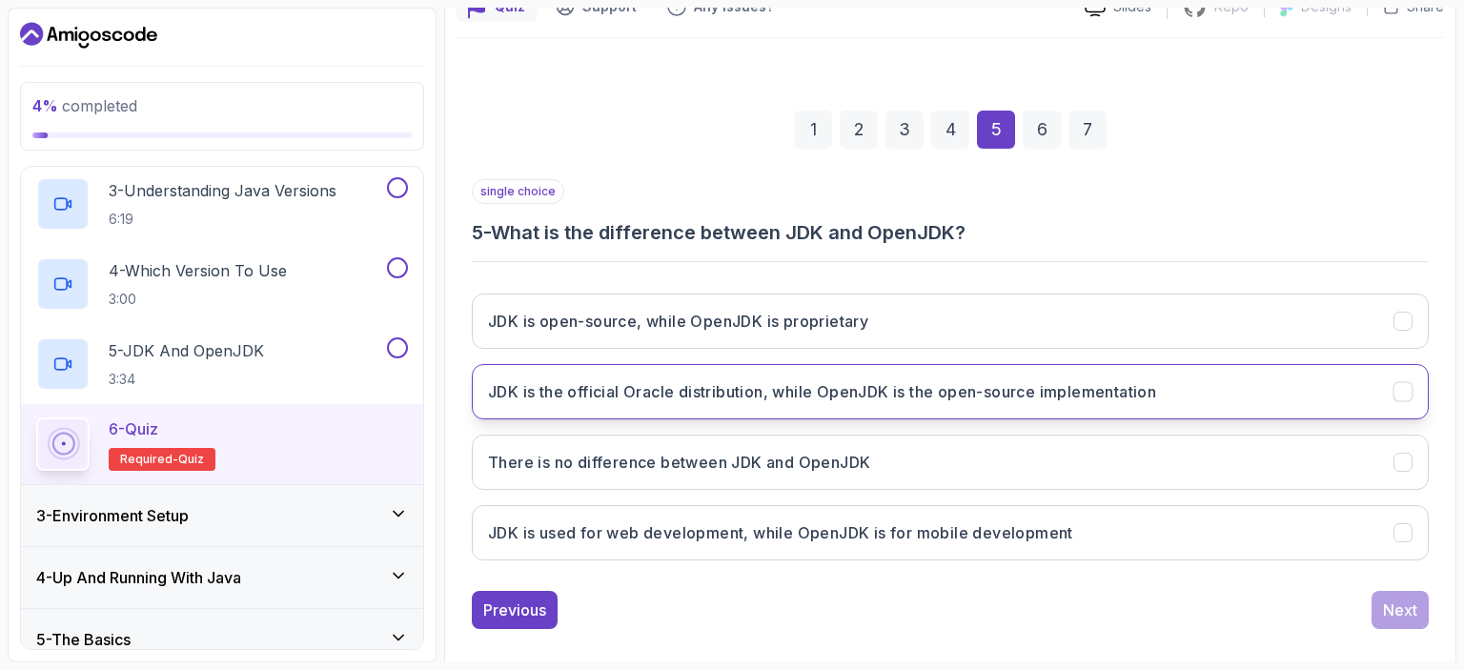
click at [817, 405] on button "JDK is the official Oracle distribution, while OpenJDK is the open-source imple…" at bounding box center [950, 391] width 957 height 55
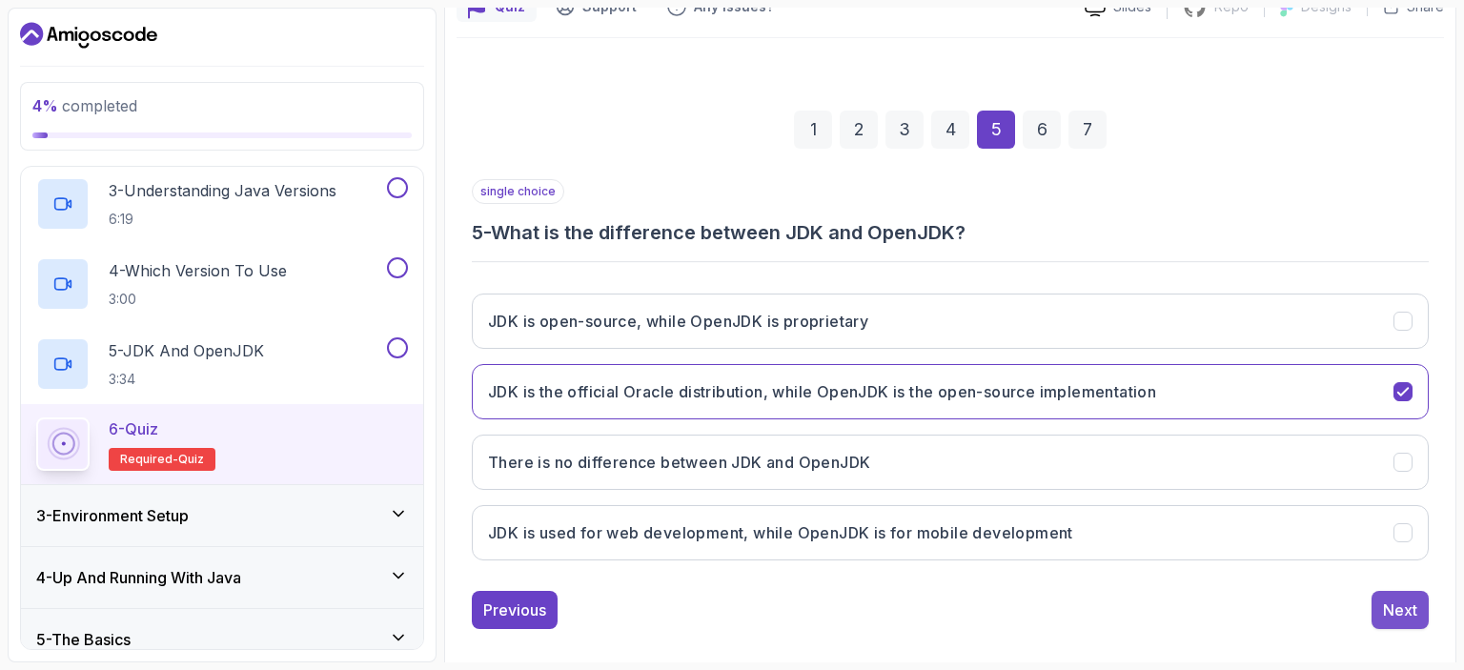
click at [1414, 600] on div "Next" at bounding box center [1400, 609] width 34 height 23
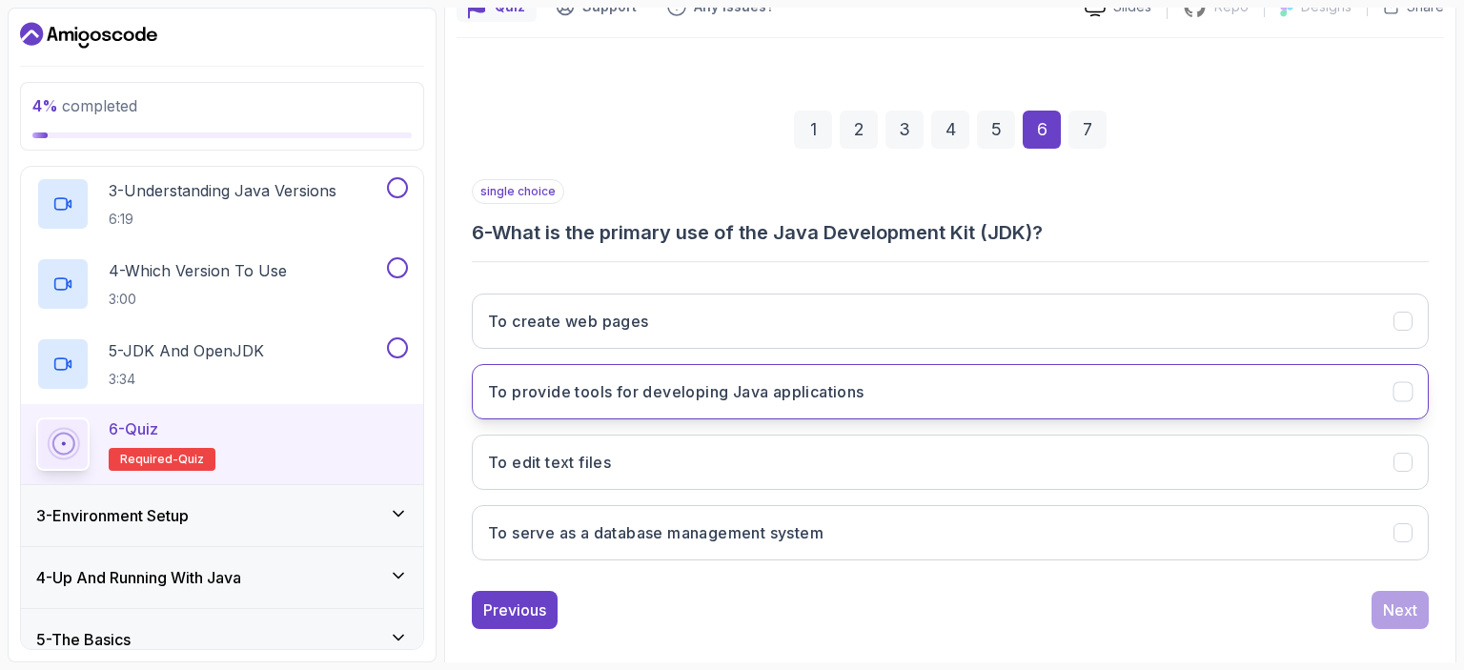
click at [587, 406] on button "To provide tools for developing Java applications" at bounding box center [950, 391] width 957 height 55
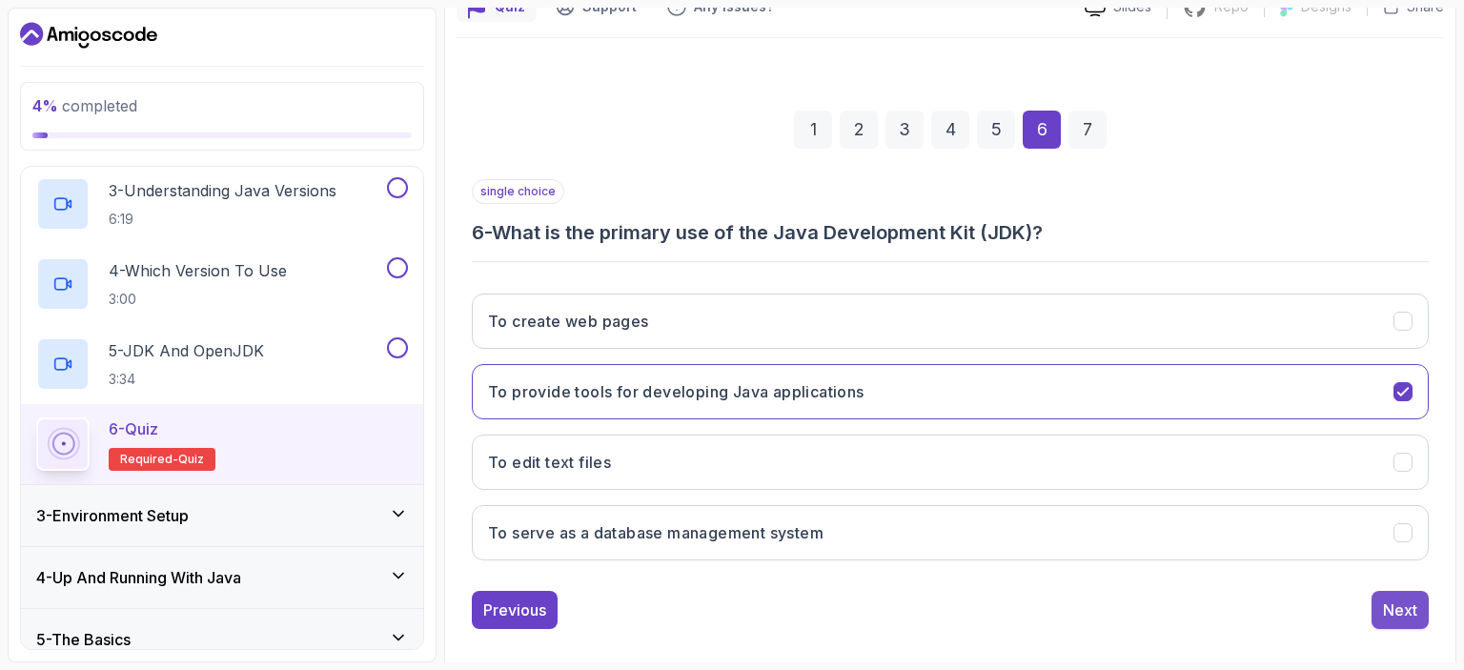
click at [1381, 612] on button "Next" at bounding box center [1399, 610] width 57 height 38
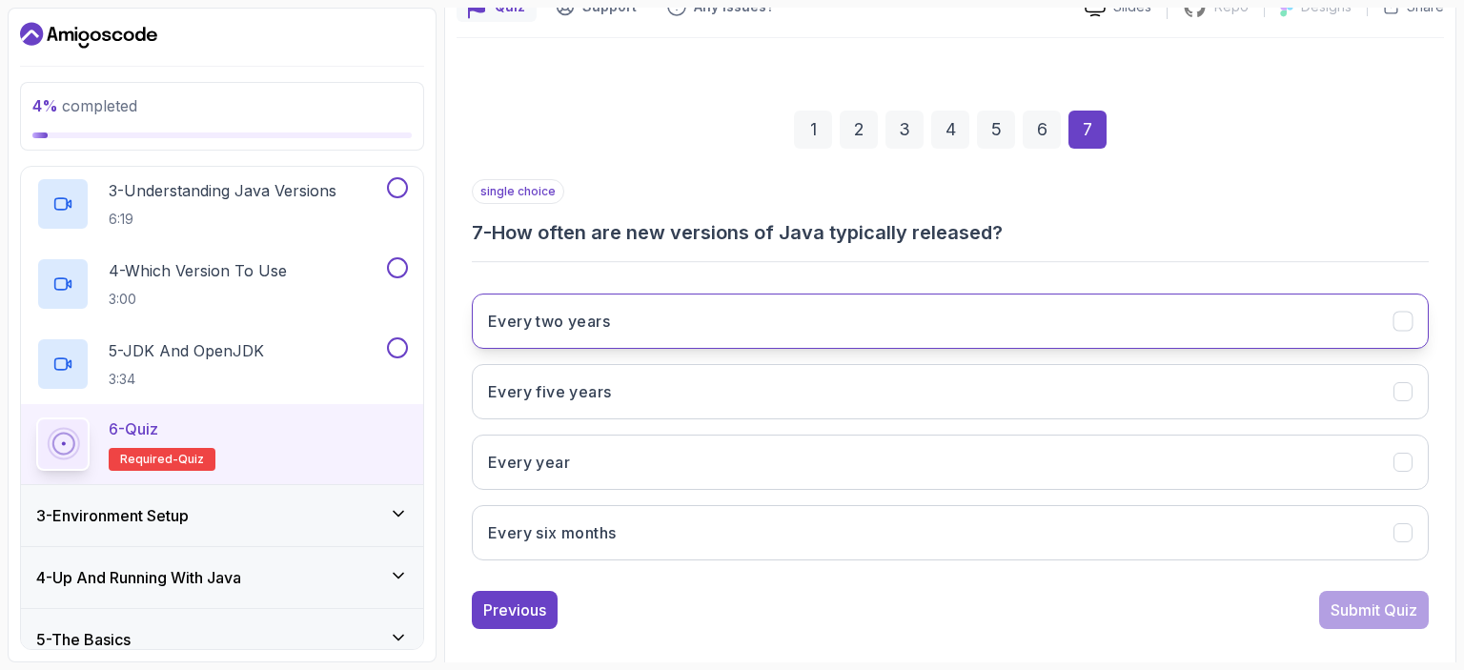
click at [705, 331] on button "Every two years" at bounding box center [950, 320] width 957 height 55
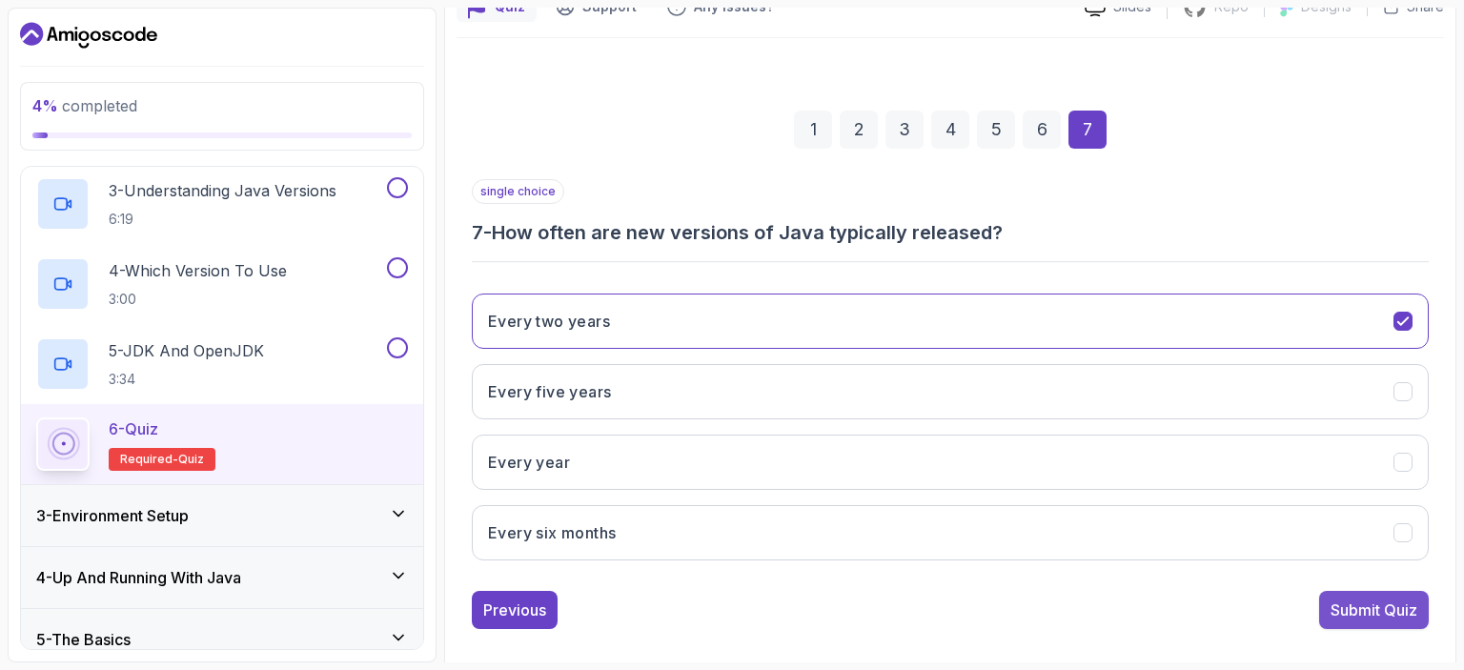
click at [1335, 605] on div "Submit Quiz" at bounding box center [1373, 609] width 87 height 23
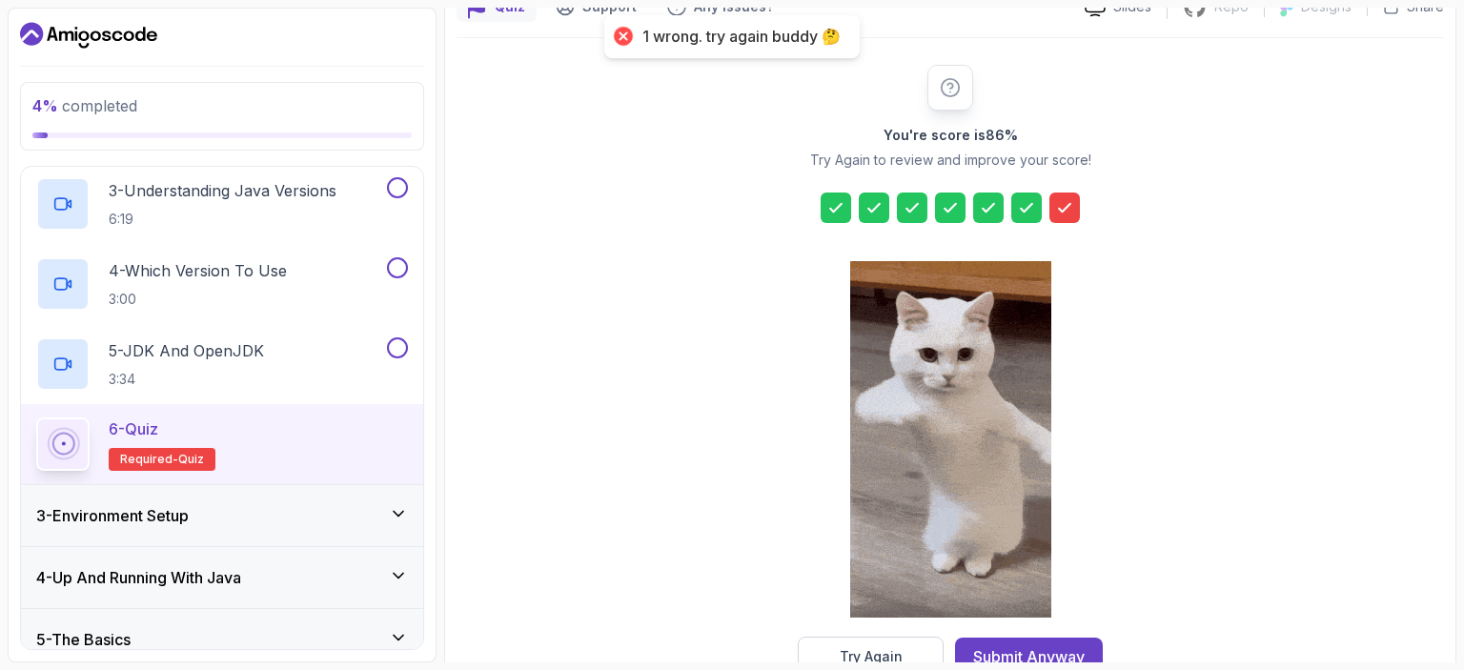
scroll to position [242, 0]
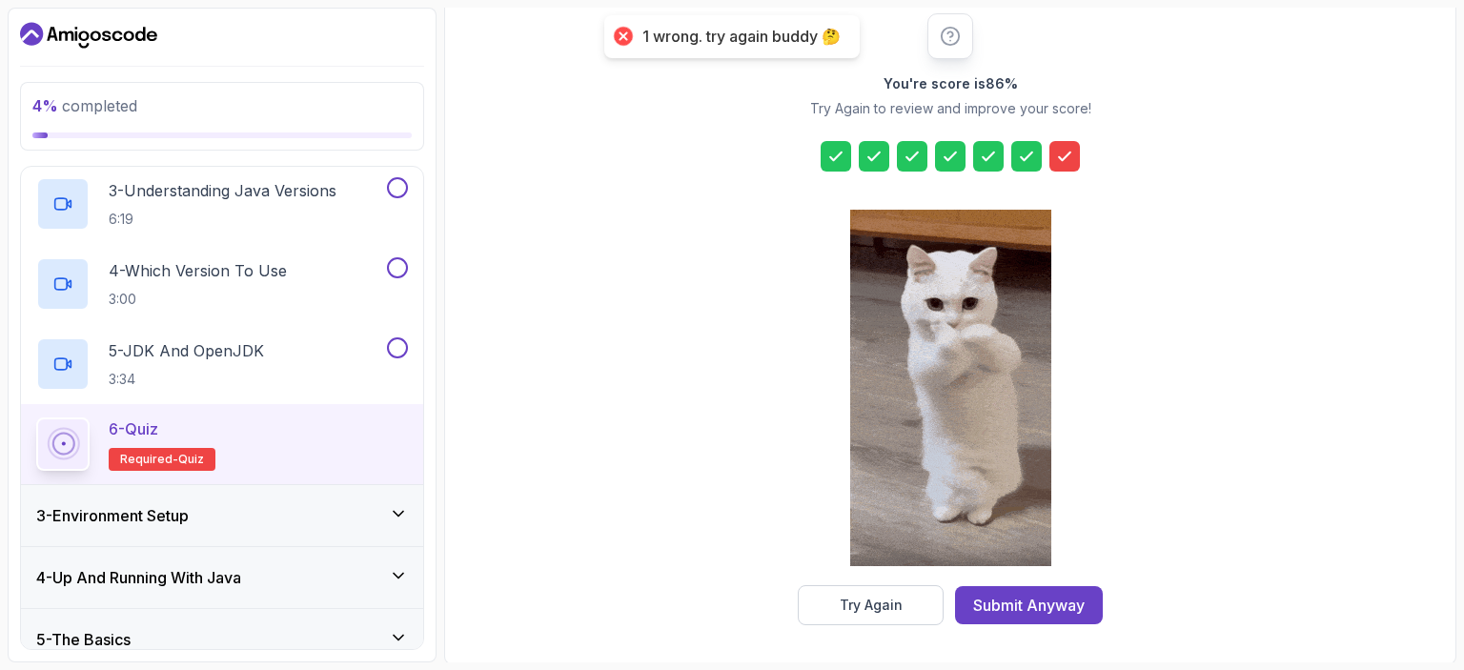
click at [1066, 152] on icon at bounding box center [1064, 156] width 11 height 8
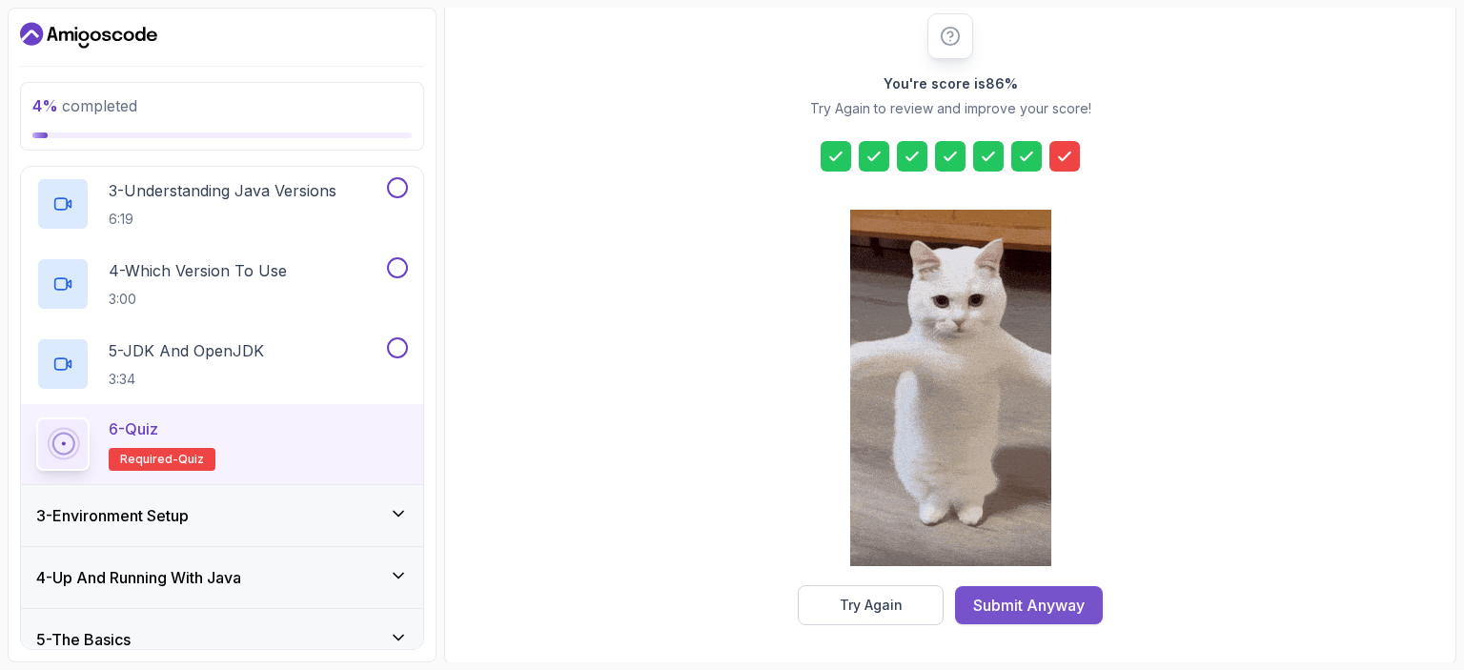
click at [1052, 618] on button "Submit Anyway" at bounding box center [1029, 605] width 148 height 38
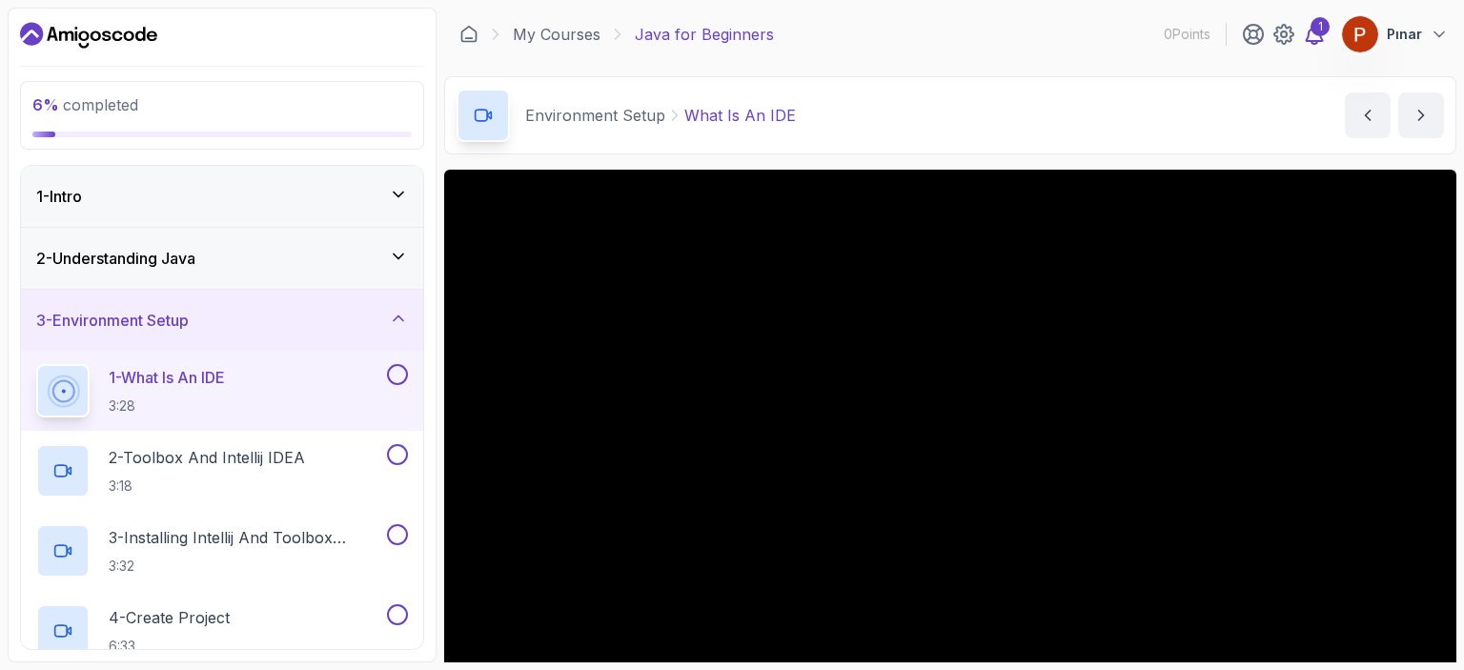
click at [1318, 41] on icon at bounding box center [1314, 34] width 16 height 19
click at [255, 263] on div "2 - Understanding Java" at bounding box center [222, 258] width 372 height 23
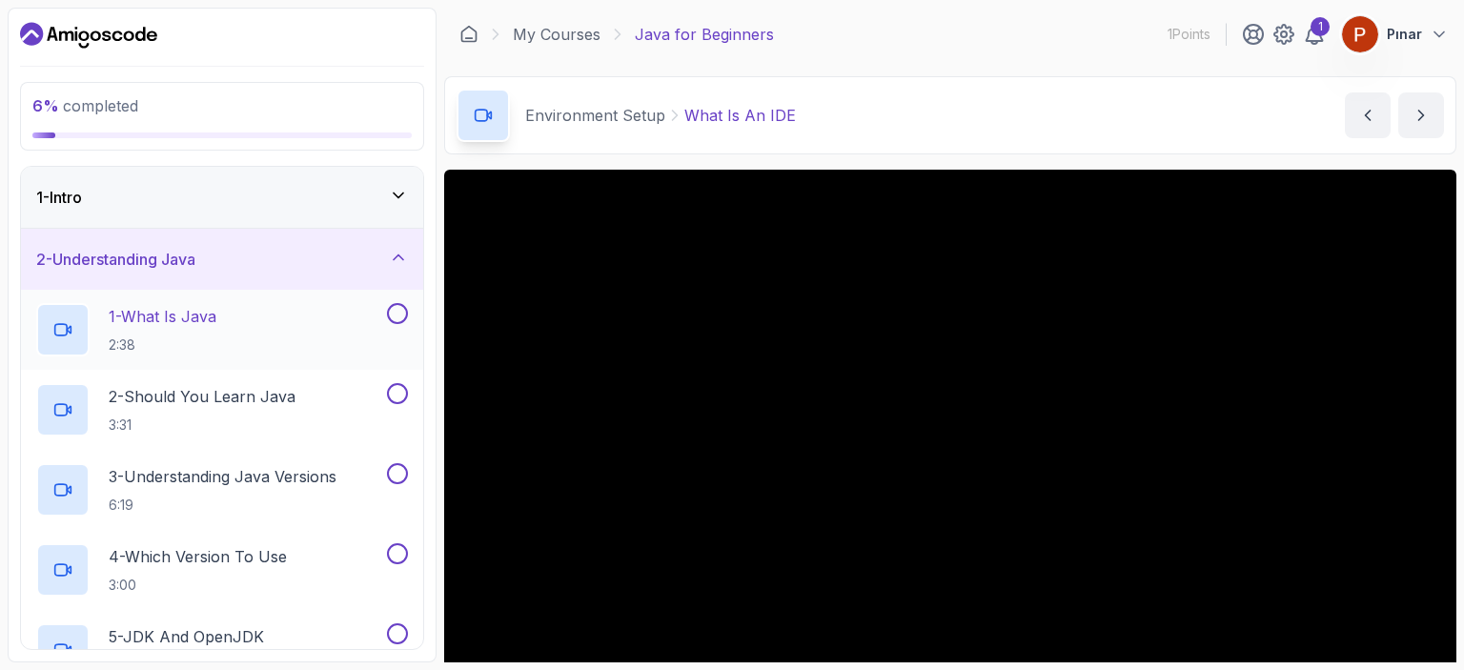
click at [287, 314] on div "1 - What Is Java 2:38" at bounding box center [209, 329] width 347 height 53
click at [400, 314] on button at bounding box center [397, 313] width 21 height 21
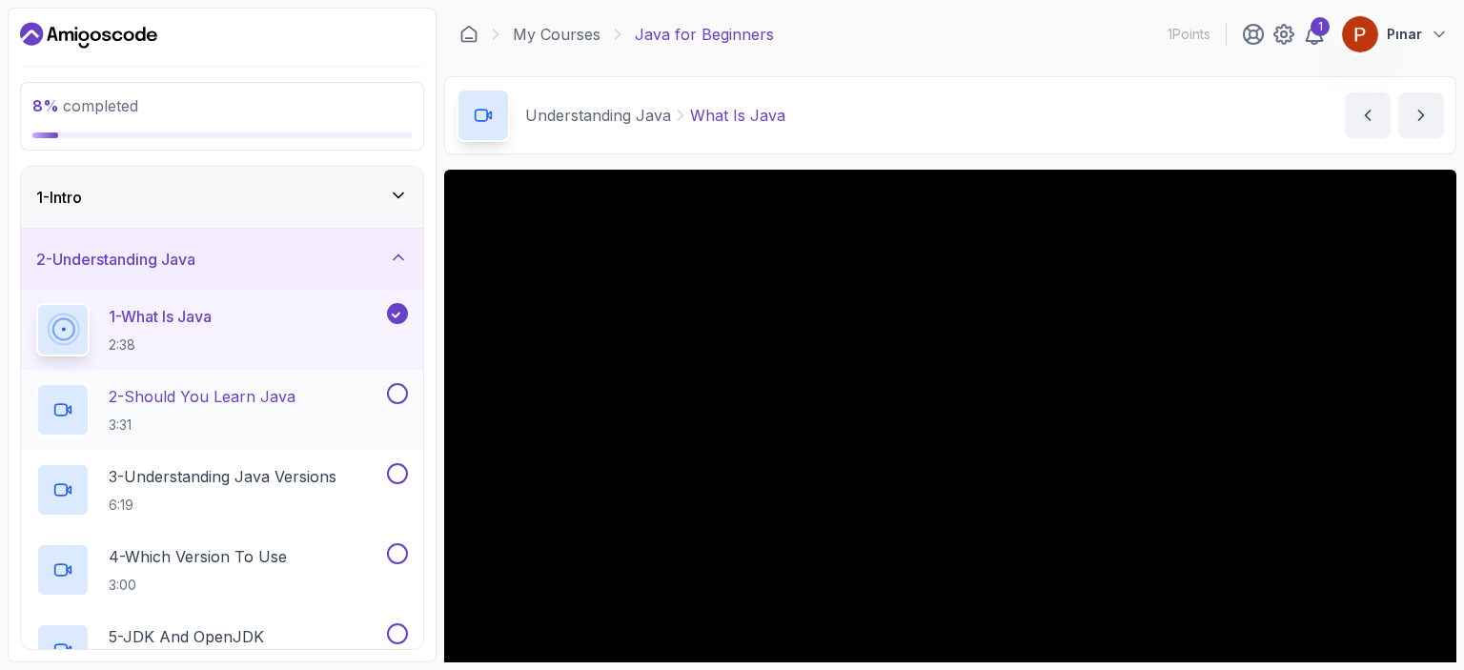
click at [404, 395] on button at bounding box center [397, 393] width 21 height 21
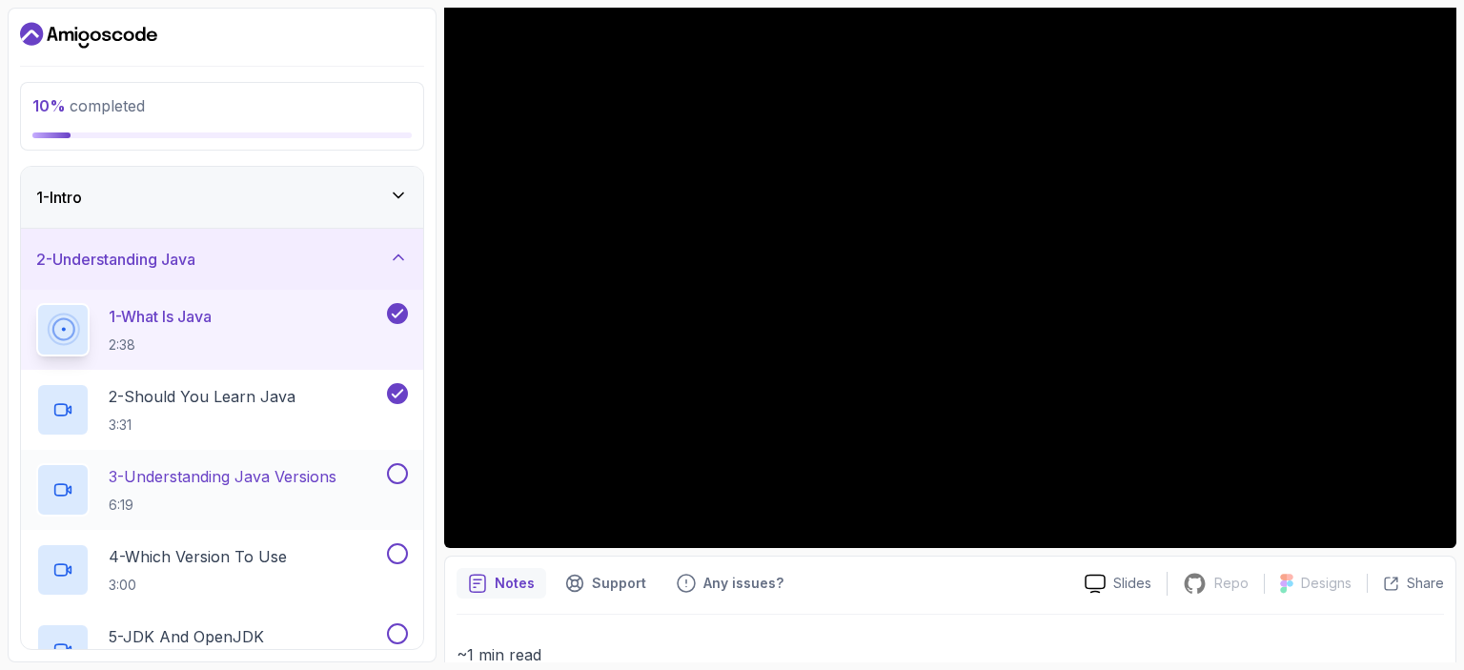
click at [406, 473] on button at bounding box center [397, 473] width 21 height 21
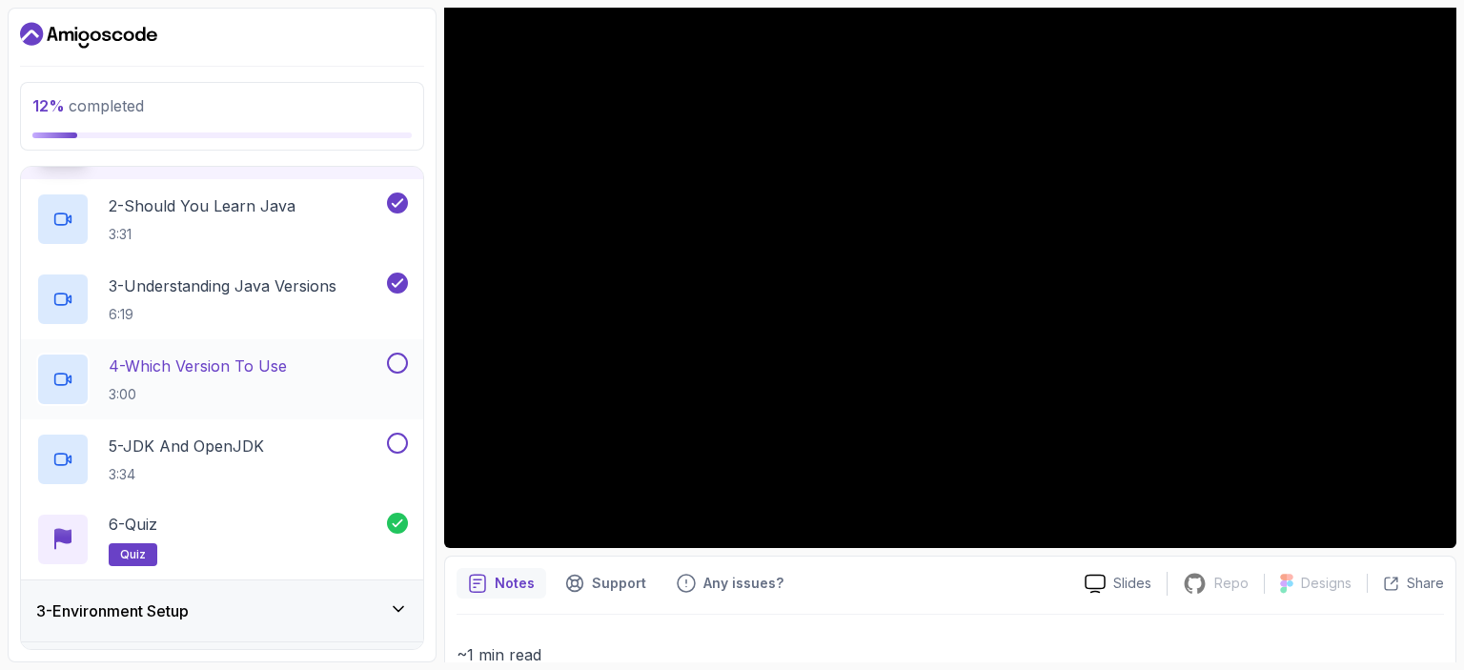
click at [396, 361] on button at bounding box center [397, 363] width 21 height 21
click at [391, 445] on button at bounding box center [397, 443] width 21 height 21
click at [261, 449] on p "5 - JDK And OpenJDK" at bounding box center [186, 446] width 155 height 23
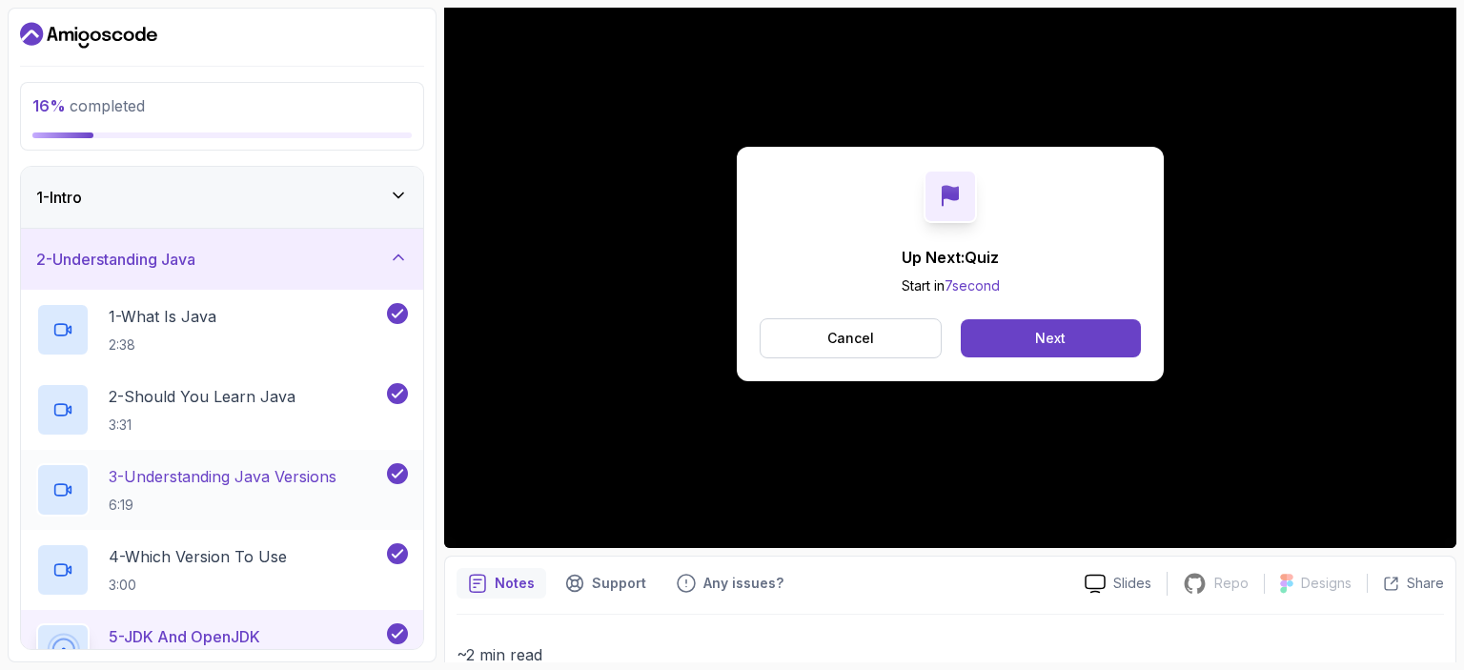
click at [245, 503] on p "6:19" at bounding box center [223, 505] width 228 height 19
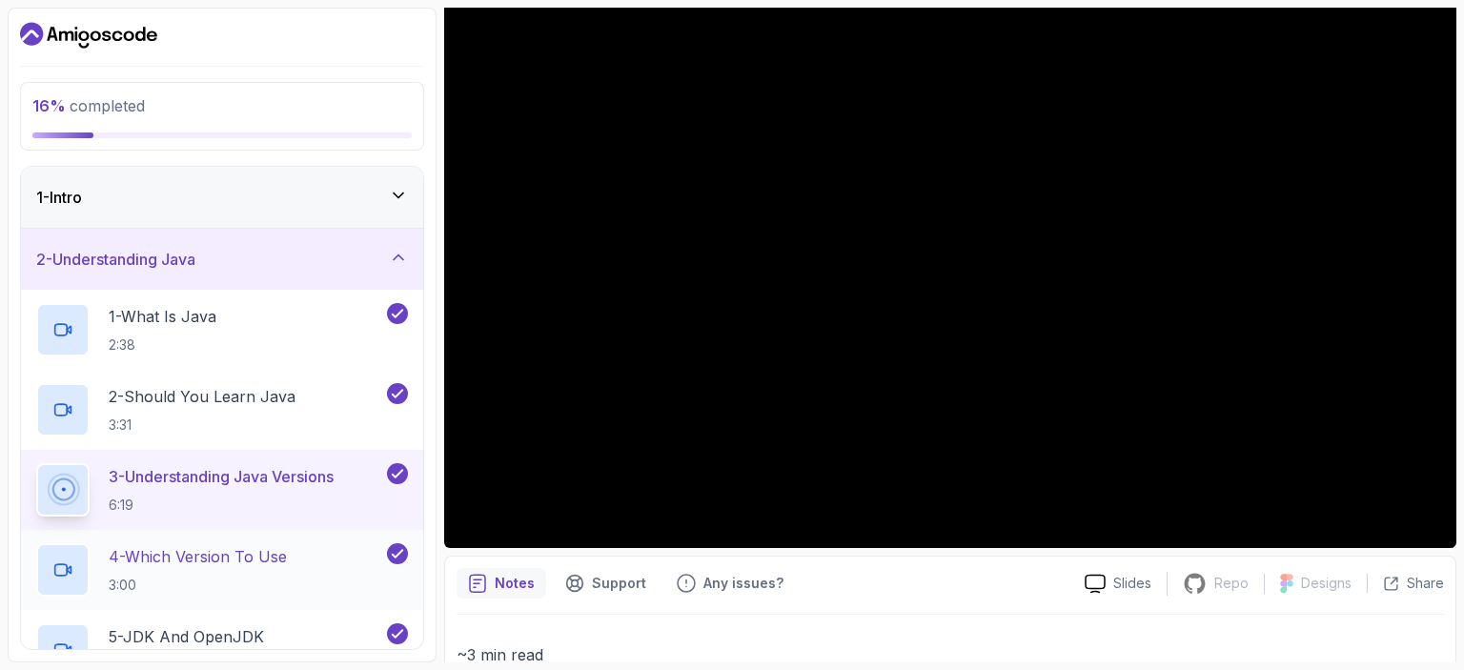
click at [244, 549] on p "4 - Which Version To Use" at bounding box center [198, 556] width 178 height 23
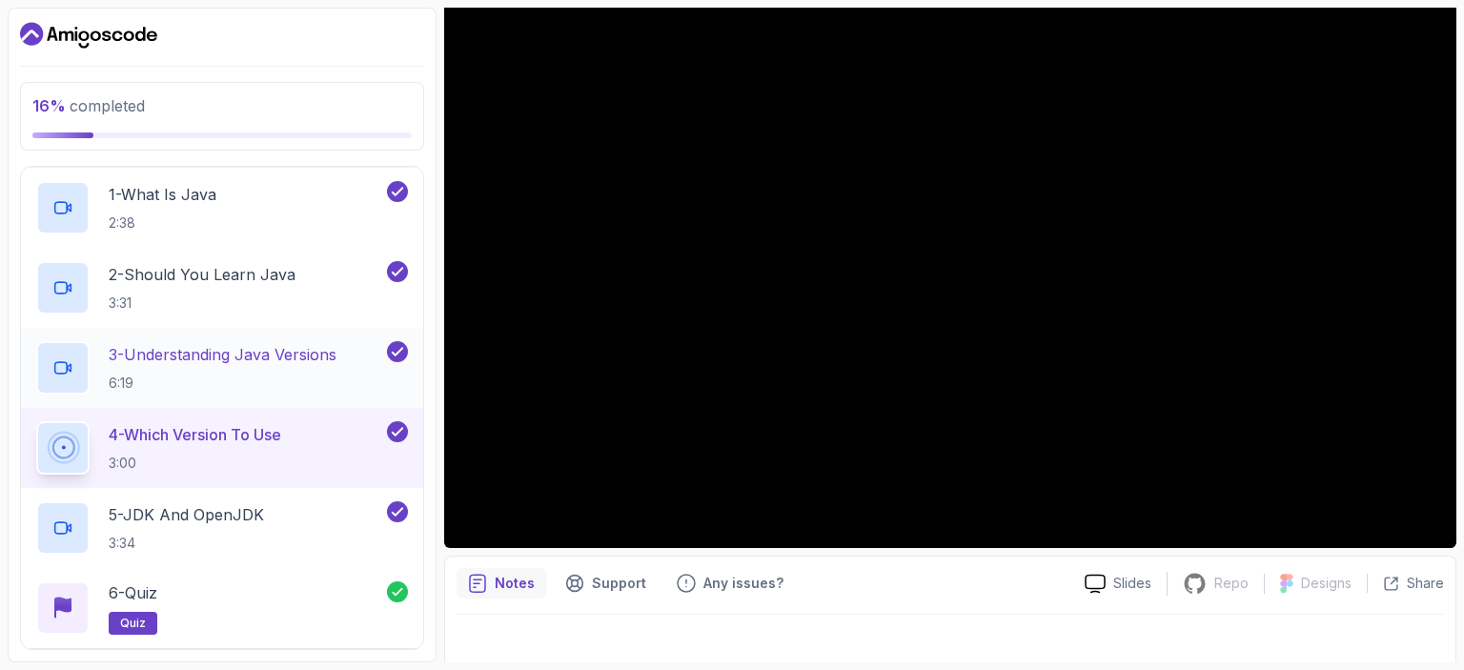
scroll to position [381, 0]
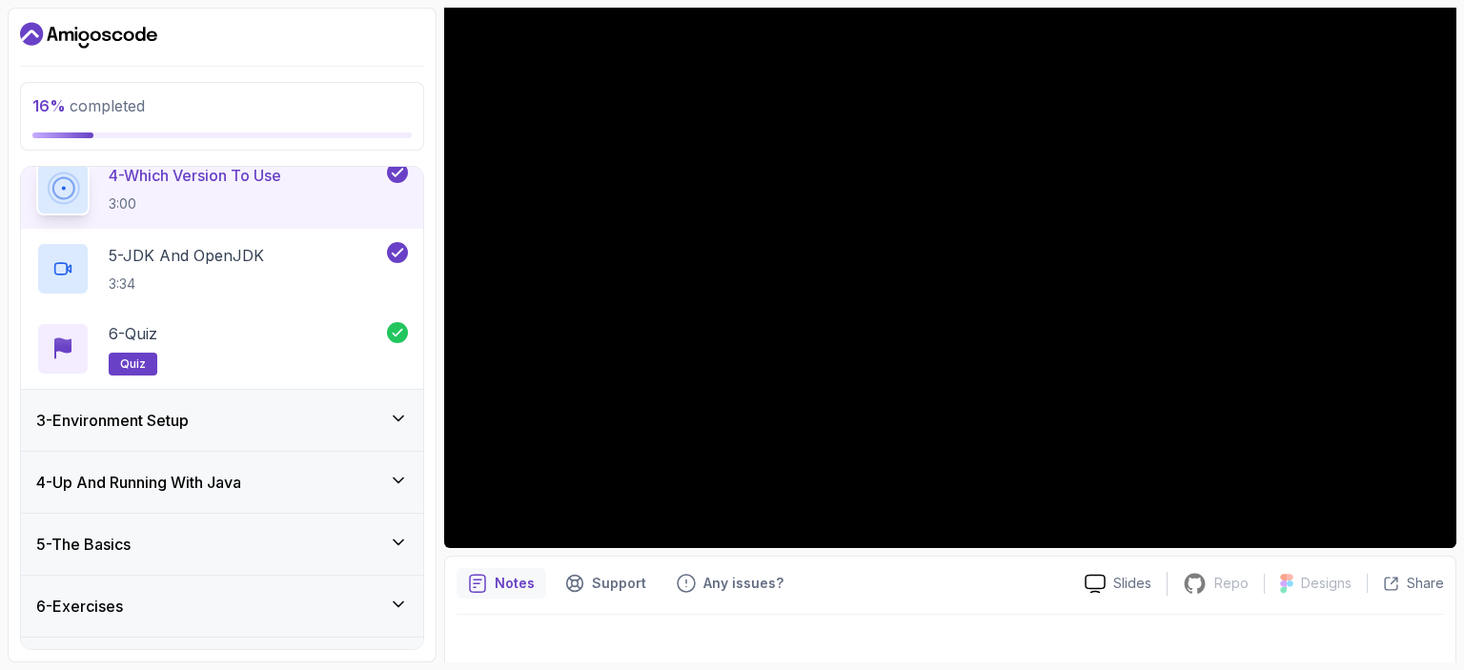
click at [146, 435] on div "3 - Environment Setup" at bounding box center [222, 420] width 402 height 61
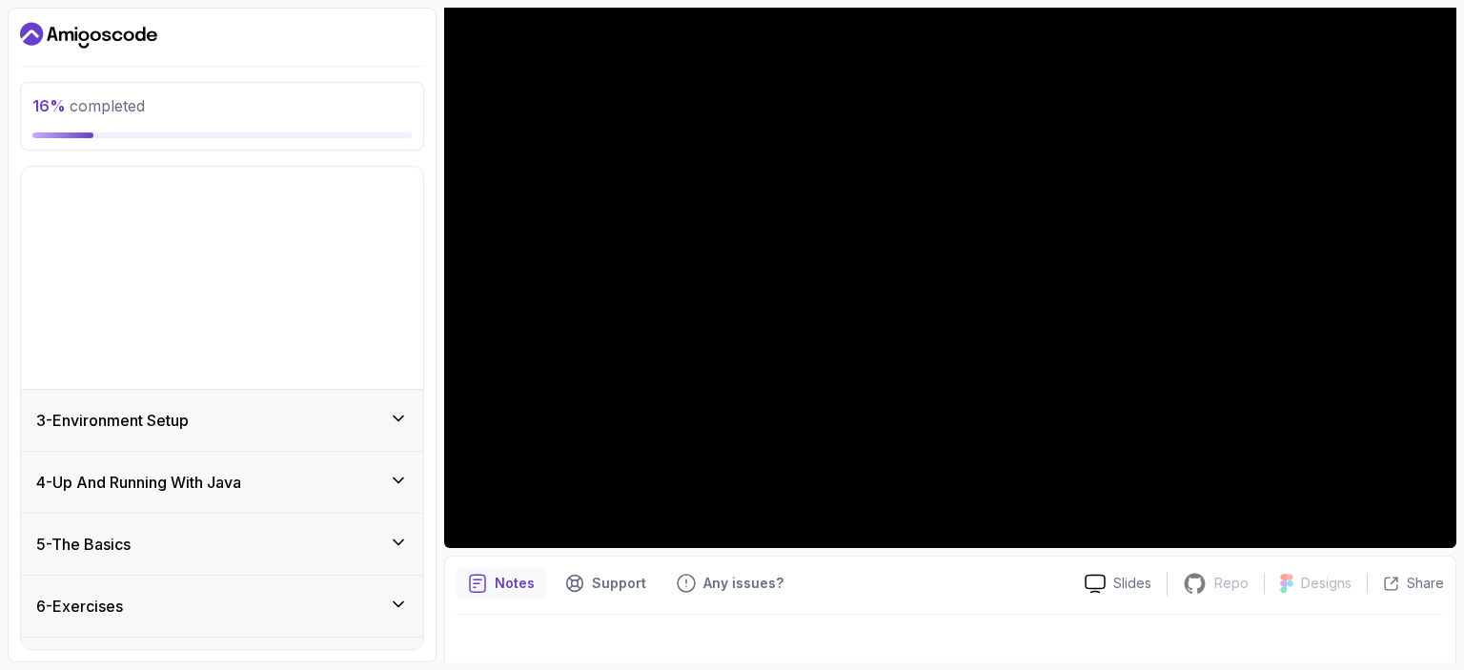
scroll to position [0, 0]
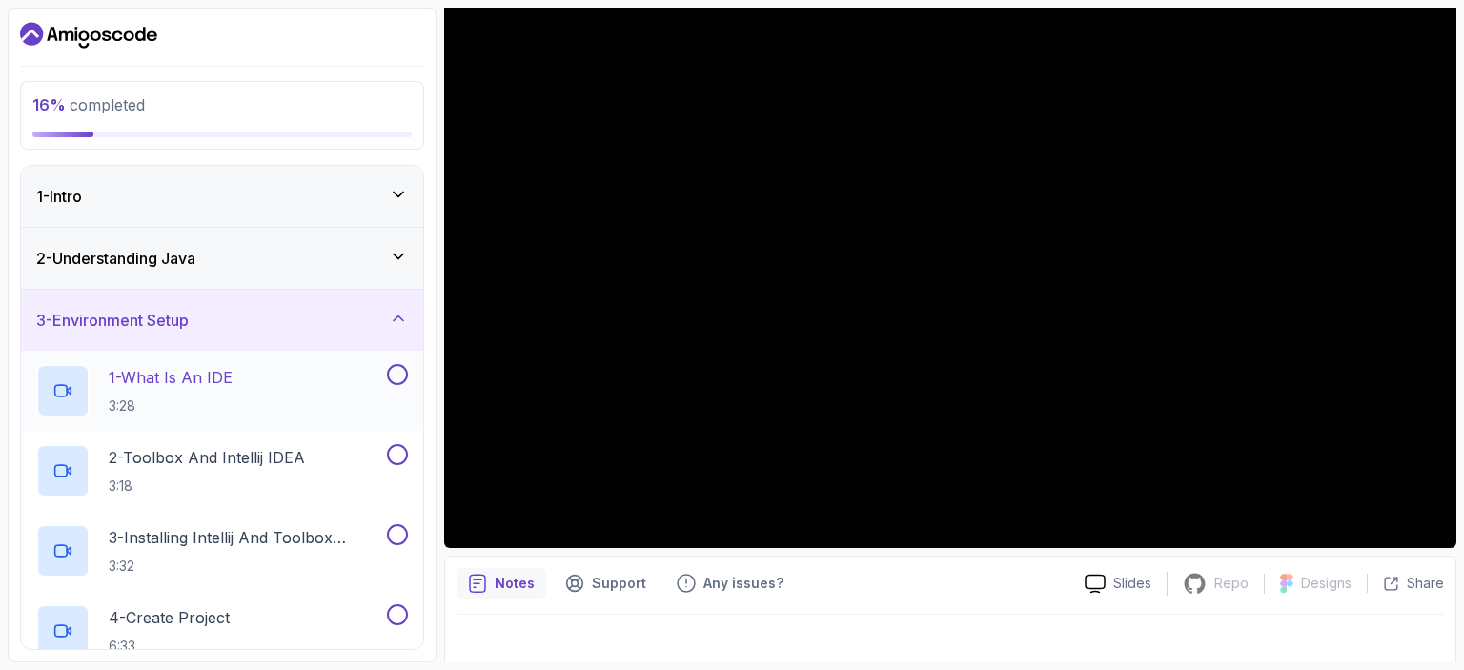
click at [173, 398] on p "3:28" at bounding box center [171, 405] width 124 height 19
